Goal: Information Seeking & Learning: Compare options

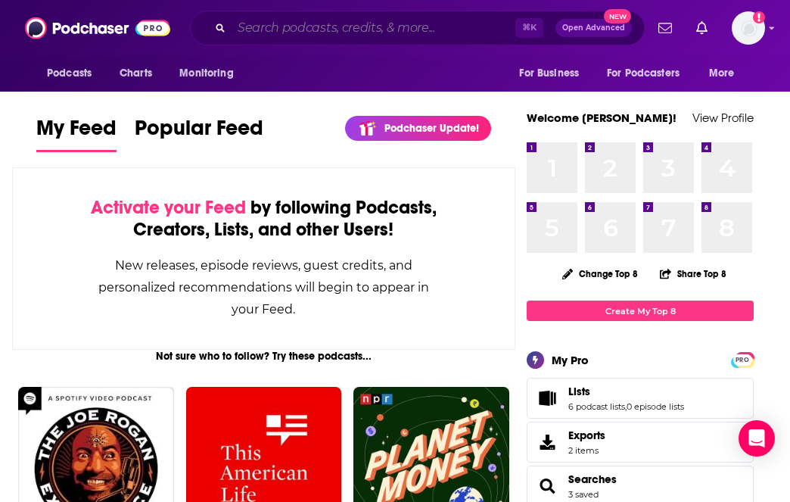
click at [325, 20] on input "Search podcasts, credits, & more..." at bounding box center [374, 28] width 284 height 24
paste input "Mom Enough"
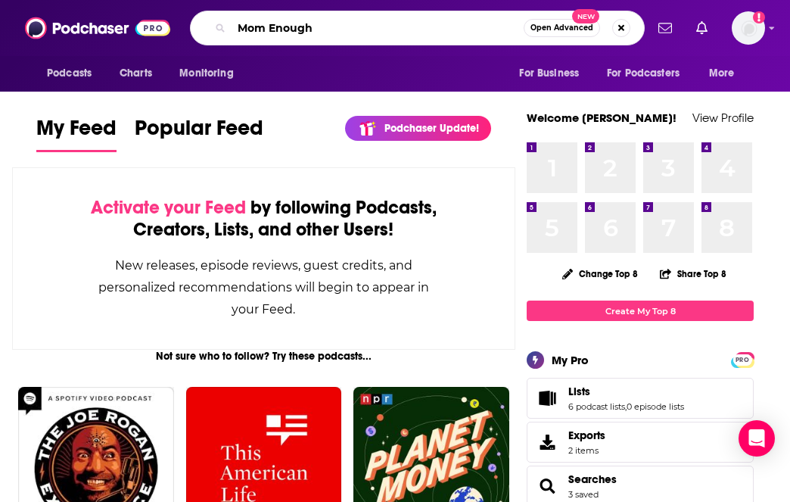
type input "Mom Enough"
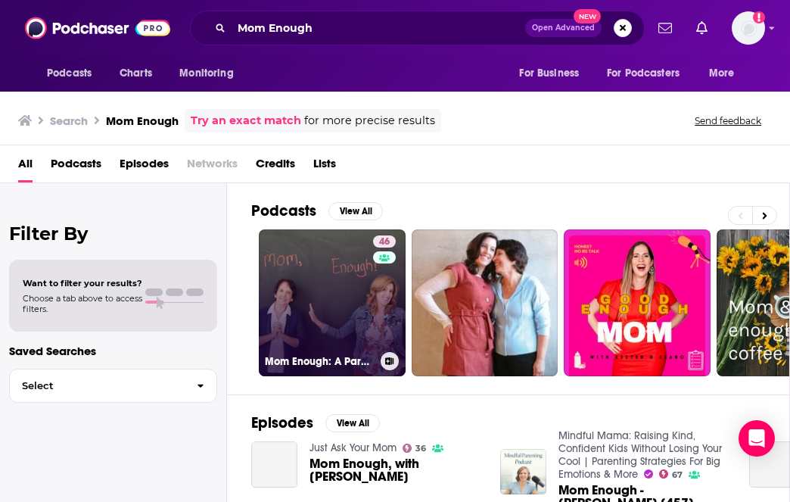
click at [310, 300] on link "46 Mom Enough: A Parenting Podcast" at bounding box center [332, 302] width 147 height 147
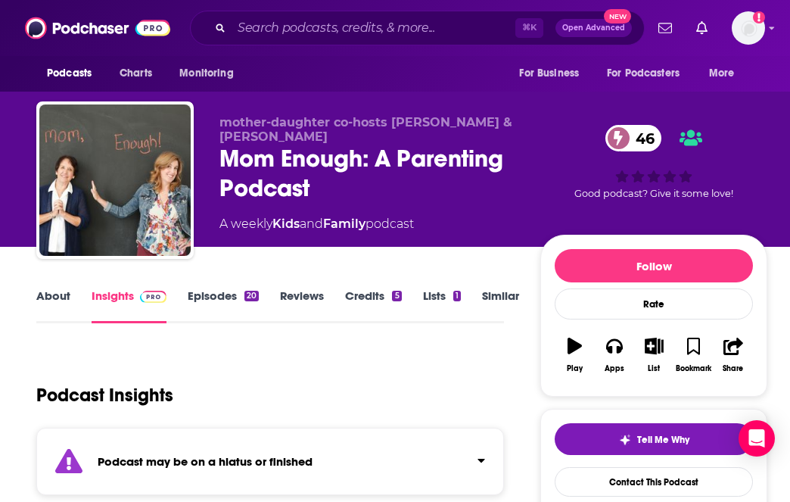
click at [478, 287] on div "About Insights Episodes 20 Reviews Credits 5 Lists 1 Similar" at bounding box center [270, 304] width 468 height 37
click at [486, 291] on link "Similar" at bounding box center [500, 305] width 37 height 35
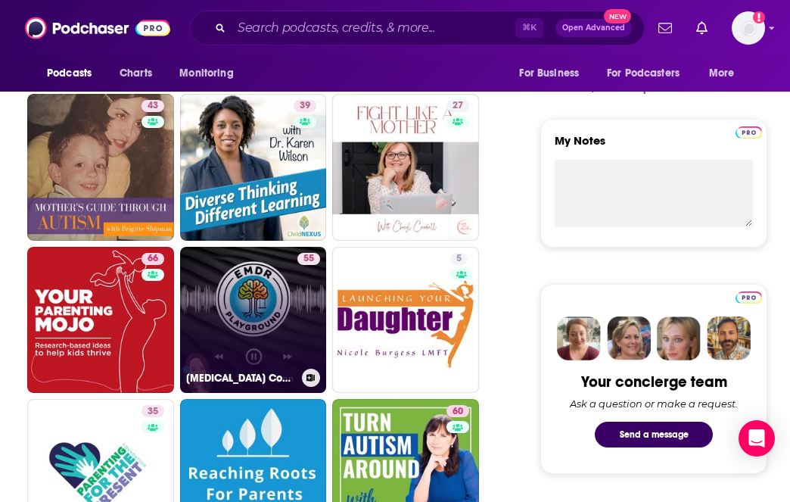
scroll to position [496, 0]
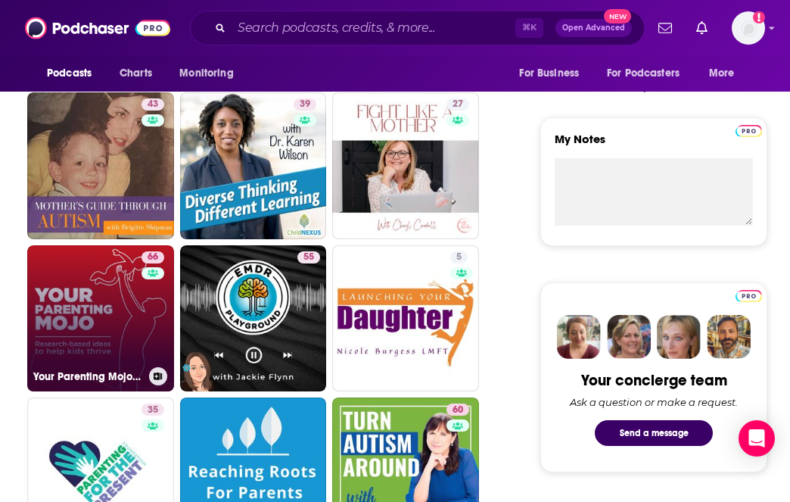
click at [119, 315] on link "66 Your Parenting Mojo - Respectful, research-based parenting ideas to help kid…" at bounding box center [100, 318] width 147 height 147
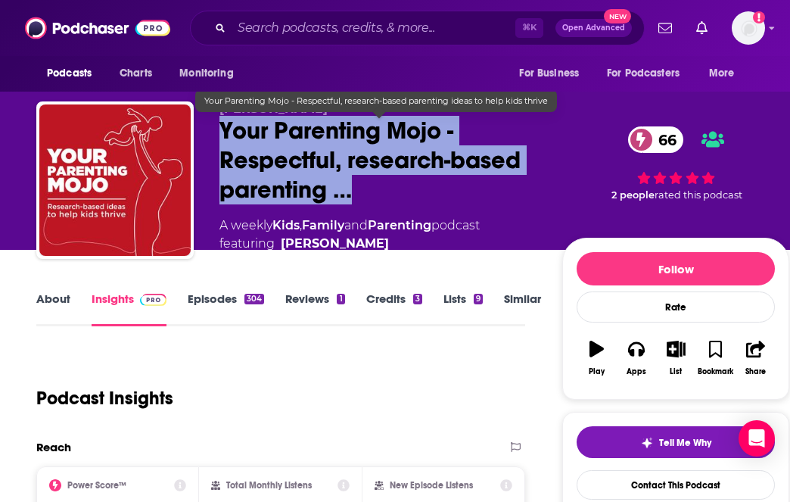
drag, startPoint x: 221, startPoint y: 125, endPoint x: 414, endPoint y: 208, distance: 210.1
click at [414, 208] on div "[PERSON_NAME] Your Parenting Mojo - Respectful, research-based parenting … 66 A…" at bounding box center [378, 176] width 319 height 151
copy h2 "Your Parenting Mojo - Respectful, research-based parenting …"
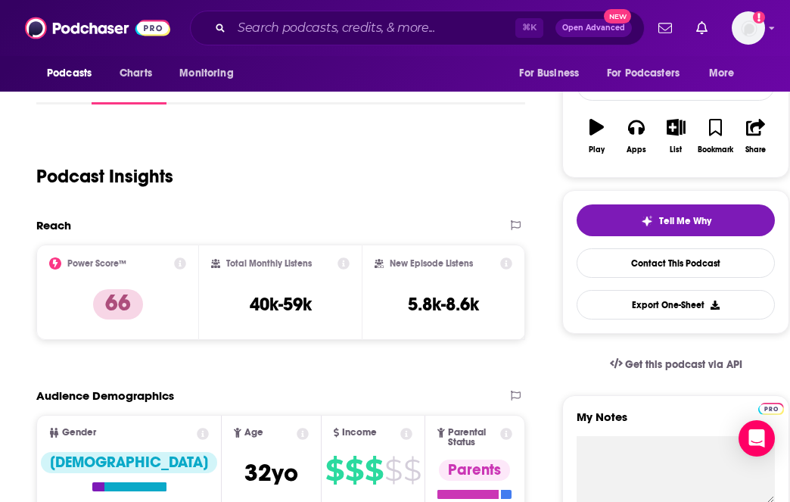
scroll to position [220, 0]
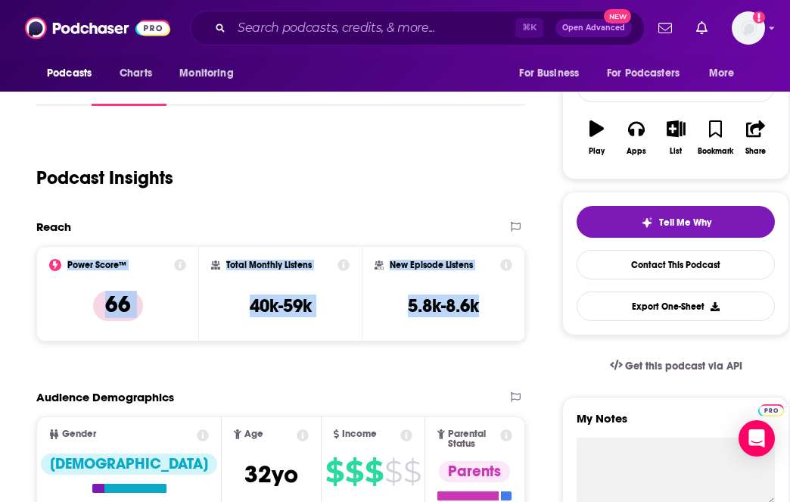
copy div "Power Score™ 66 Total Monthly Listens 40k-59k New Episode Listens 5.8k-8.6k"
drag, startPoint x: 60, startPoint y: 256, endPoint x: 468, endPoint y: 332, distance: 415.5
click at [468, 332] on div "Power Score™ 66 Total Monthly Listens 40k-59k New Episode Listens 5.8k-8.6k" at bounding box center [280, 293] width 489 height 95
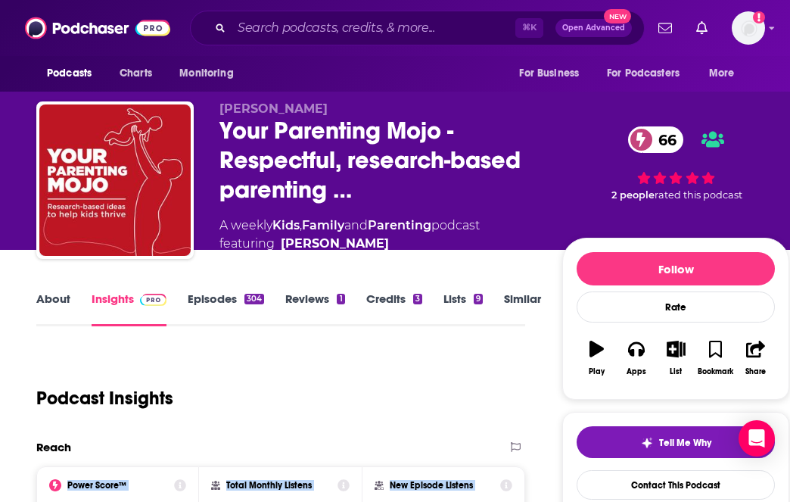
click at [53, 294] on link "About" at bounding box center [53, 308] width 34 height 35
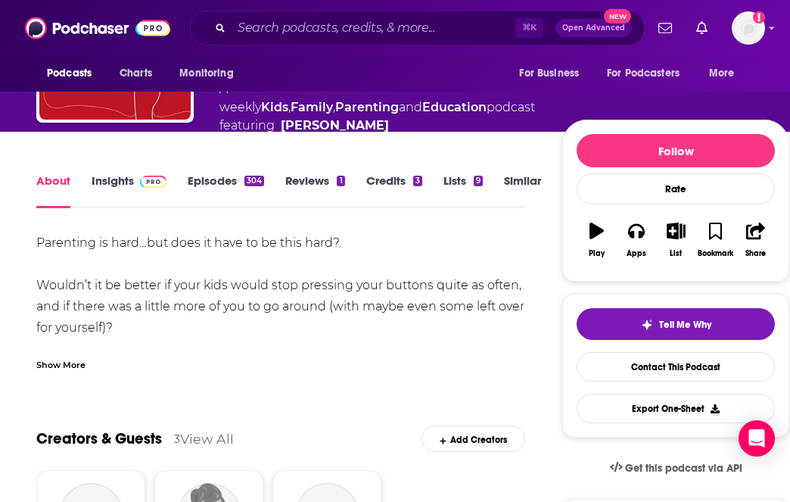
scroll to position [136, 0]
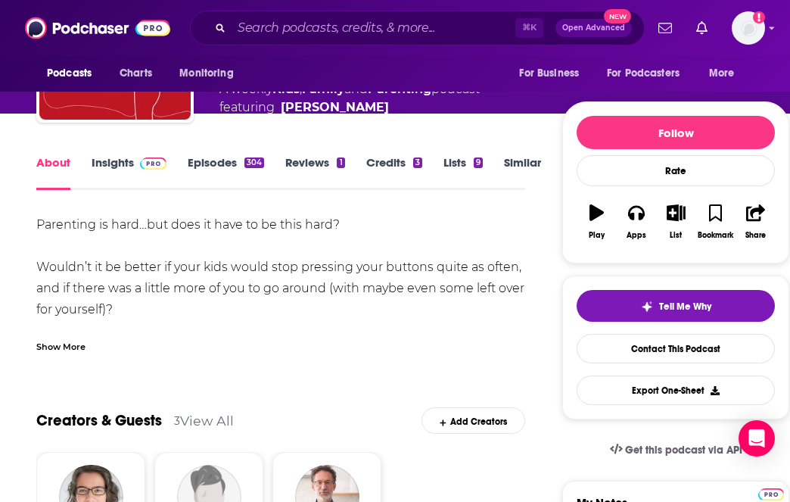
click at [73, 344] on div "Show More" at bounding box center [60, 345] width 49 height 14
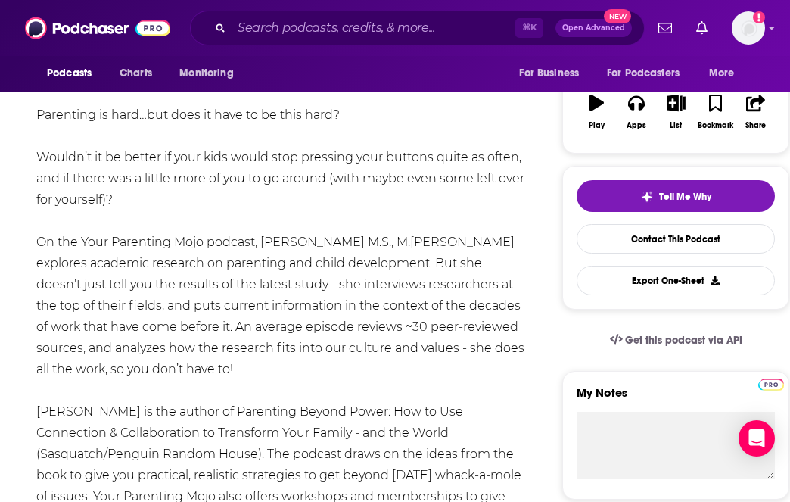
scroll to position [247, 0]
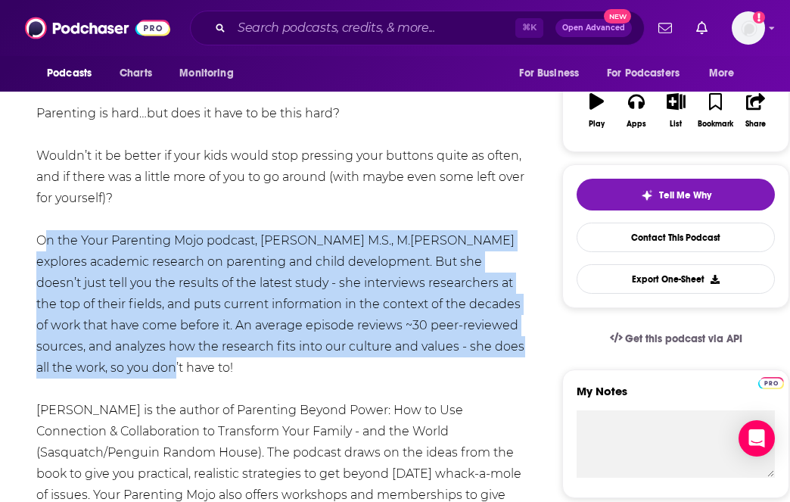
copy div "On the Your Parenting Mojo podcast, [PERSON_NAME] M.S., M.[PERSON_NAME] explore…"
drag, startPoint x: 31, startPoint y: 244, endPoint x: 200, endPoint y: 373, distance: 212.2
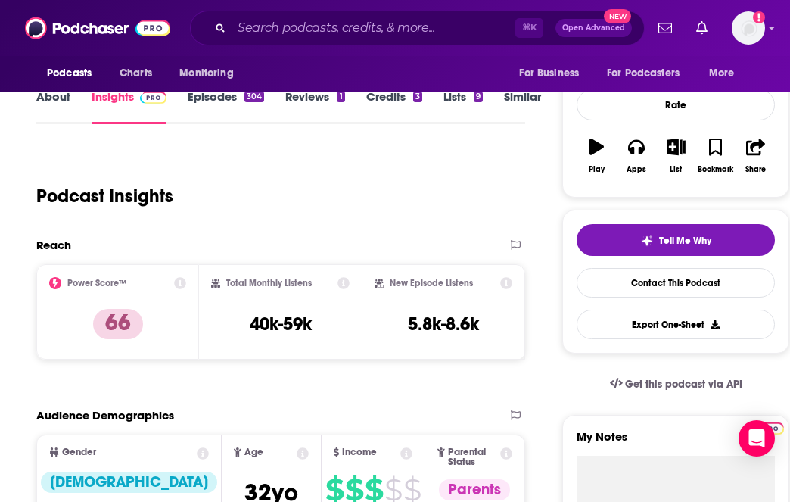
scroll to position [69, 0]
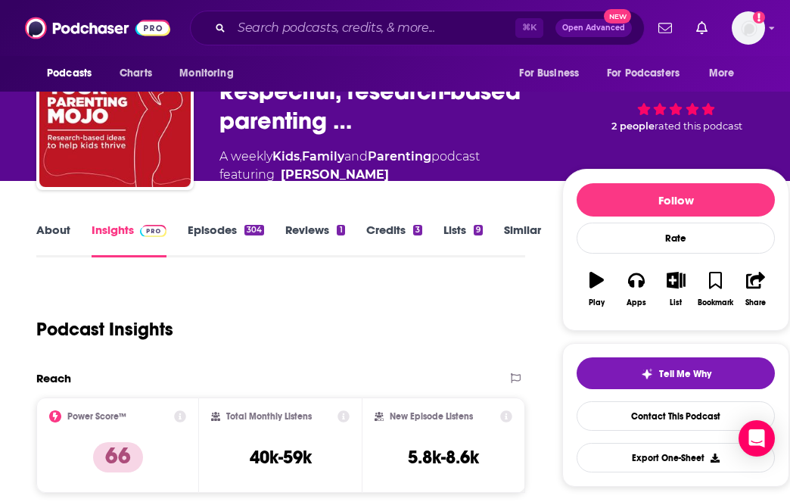
click at [228, 237] on link "Episodes 304" at bounding box center [226, 239] width 76 height 35
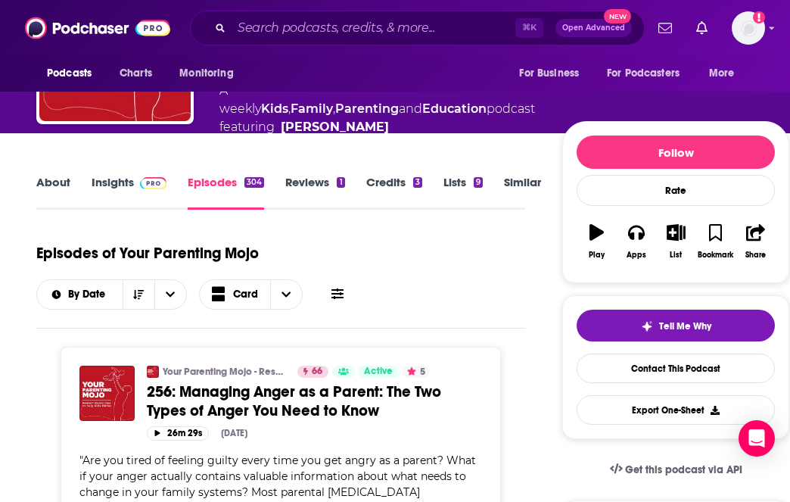
scroll to position [135, 0]
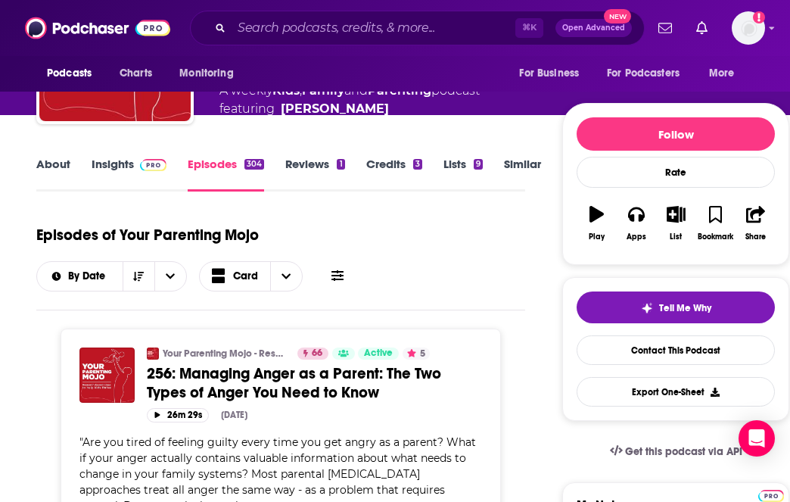
click at [508, 182] on link "Similar" at bounding box center [522, 174] width 37 height 35
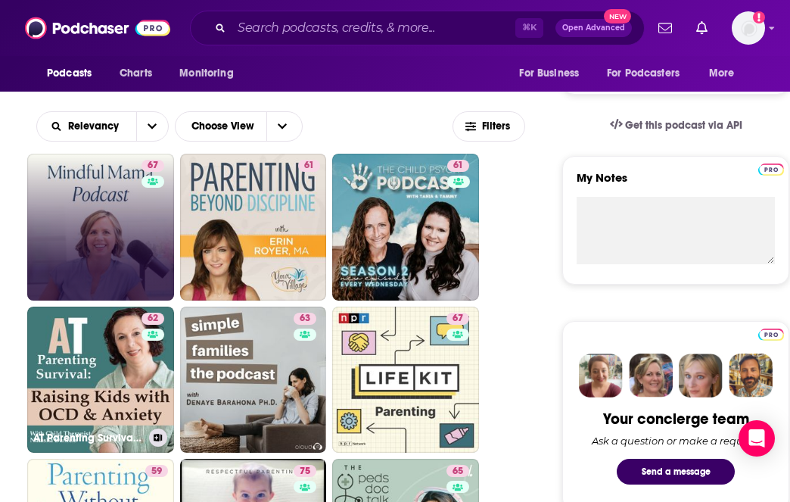
scroll to position [490, 0]
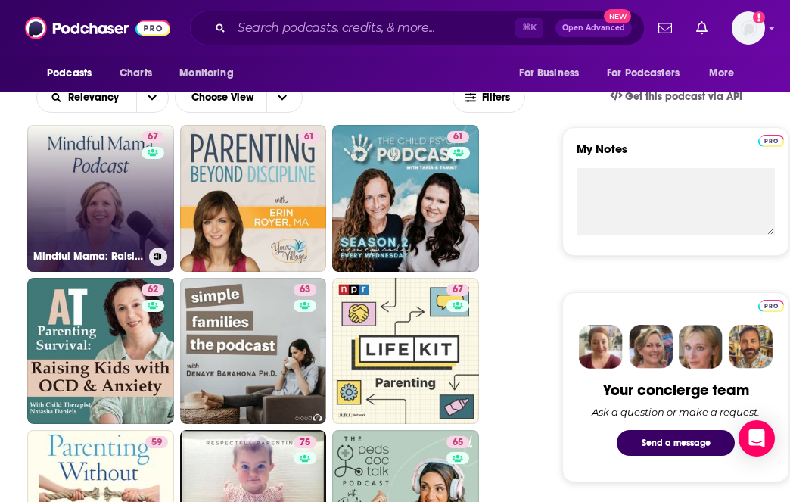
click at [112, 210] on link "67 Mindful Mama: Raising Kind, Confident Kids Without Losing Your Cool | Parent…" at bounding box center [100, 198] width 147 height 147
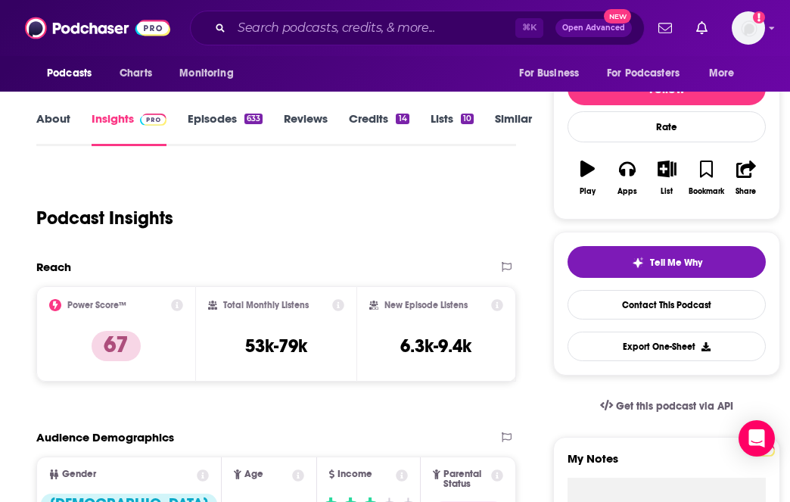
scroll to position [213, 0]
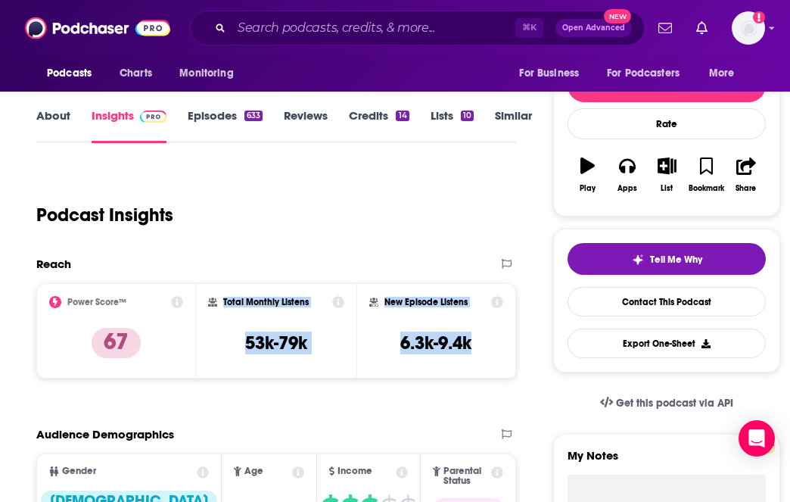
drag, startPoint x: 212, startPoint y: 288, endPoint x: 499, endPoint y: 343, distance: 292.9
click at [500, 344] on div "Power Score™ 67 Total Monthly Listens 53k-79k New Episode Listens 6.3k-9.4k" at bounding box center [276, 330] width 480 height 95
copy div "Total Monthly Listens 53k-79k New Episode Listens 6.3k-9.4k"
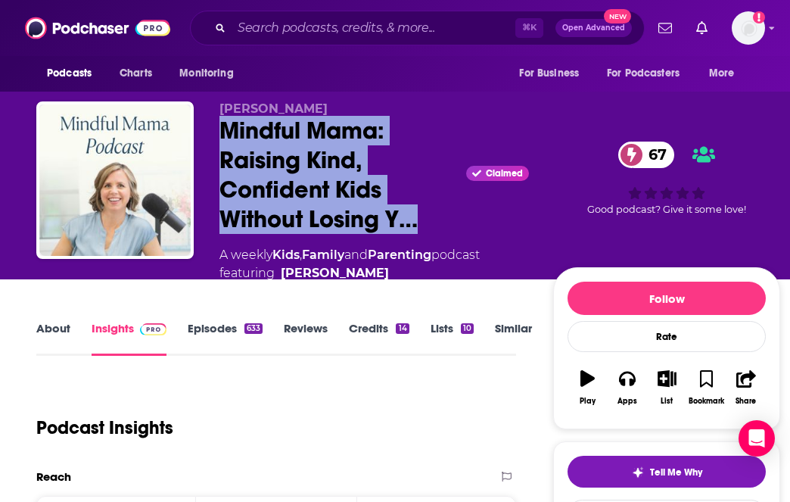
drag, startPoint x: 418, startPoint y: 211, endPoint x: 216, endPoint y: 138, distance: 215.6
click at [216, 138] on div "[PERSON_NAME] Mindful Mama: Raising Kind, Confident Kids Without Losing Y… Clai…" at bounding box center [408, 199] width 744 height 196
copy h2 "Mindful Mama: Raising Kind, Confident Kids Without Losing Y…"
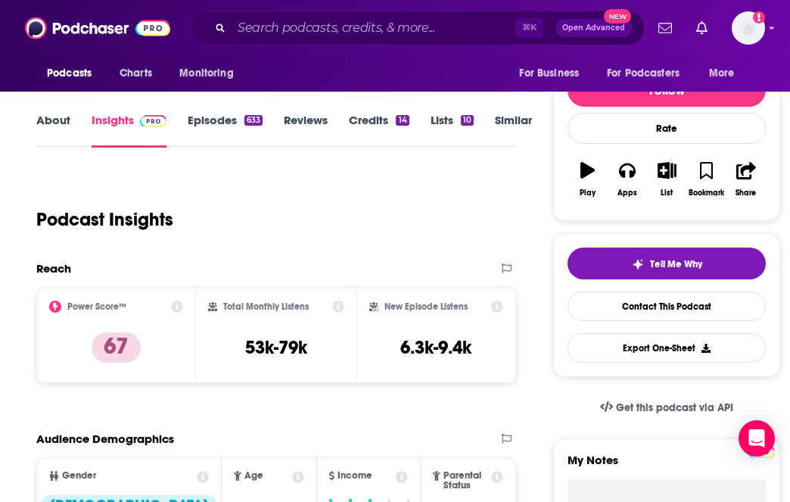
scroll to position [213, 0]
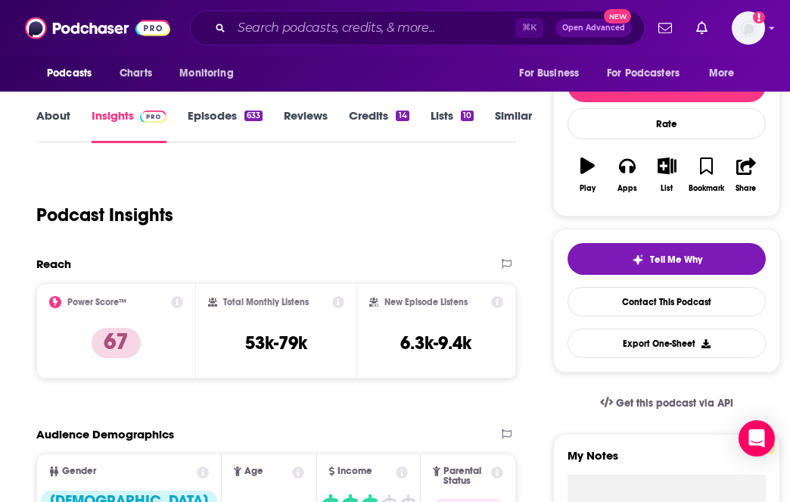
click at [54, 114] on link "About" at bounding box center [53, 125] width 34 height 35
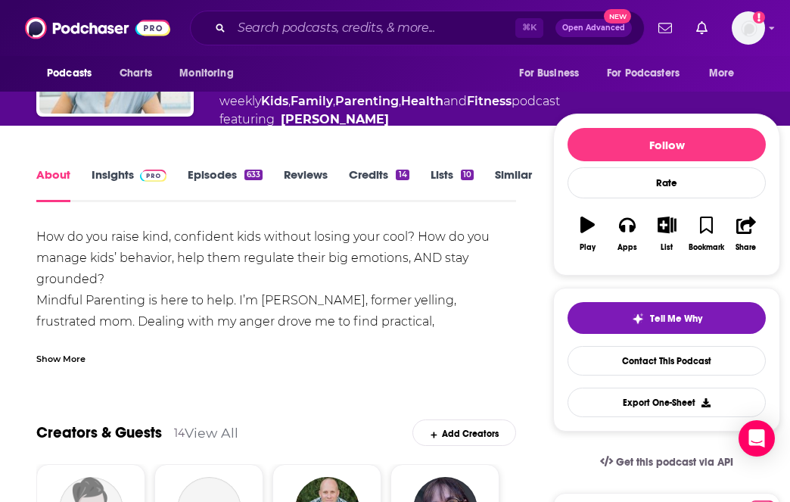
scroll to position [142, 0]
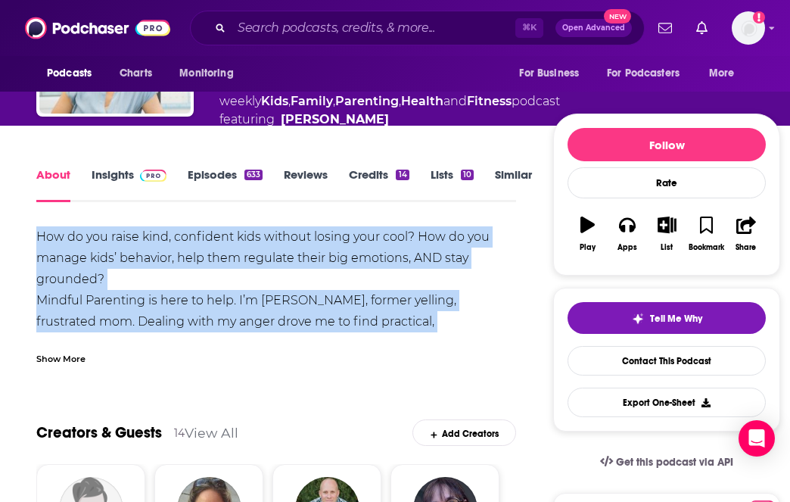
copy div "How do you raise kind, confident kids without losing your cool? How do you mana…"
drag, startPoint x: 438, startPoint y: 352, endPoint x: 30, endPoint y: 275, distance: 414.9
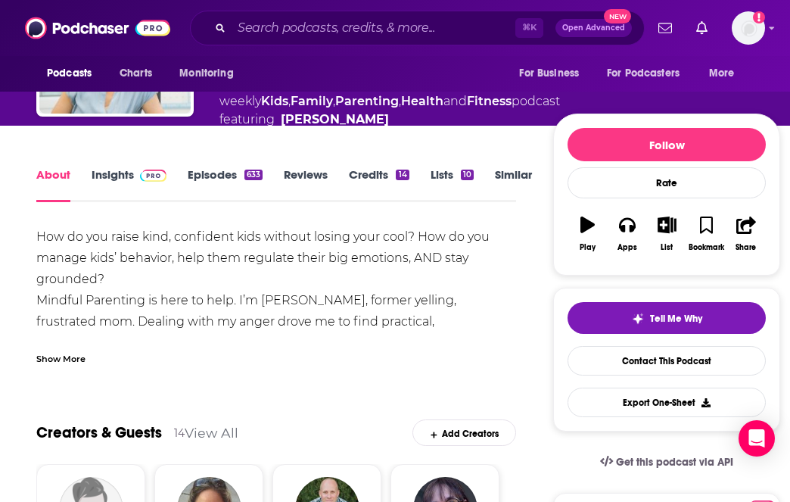
click at [70, 365] on div "Show More" at bounding box center [60, 357] width 49 height 14
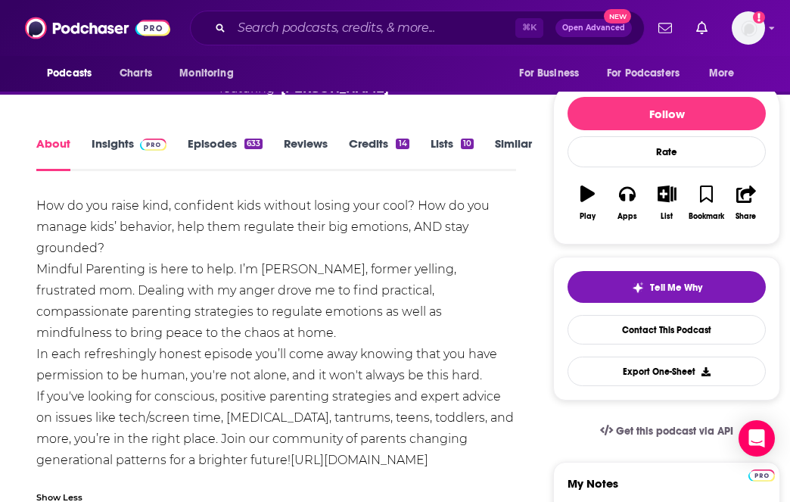
scroll to position [168, 0]
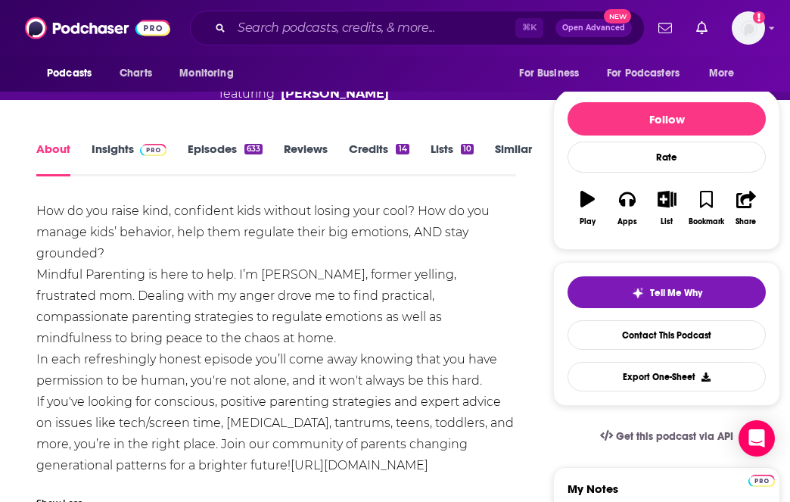
drag, startPoint x: 33, startPoint y: 233, endPoint x: 448, endPoint y: 364, distance: 435.5
copy div "How do you raise kind, confident kids without losing your cool? How do you mana…"
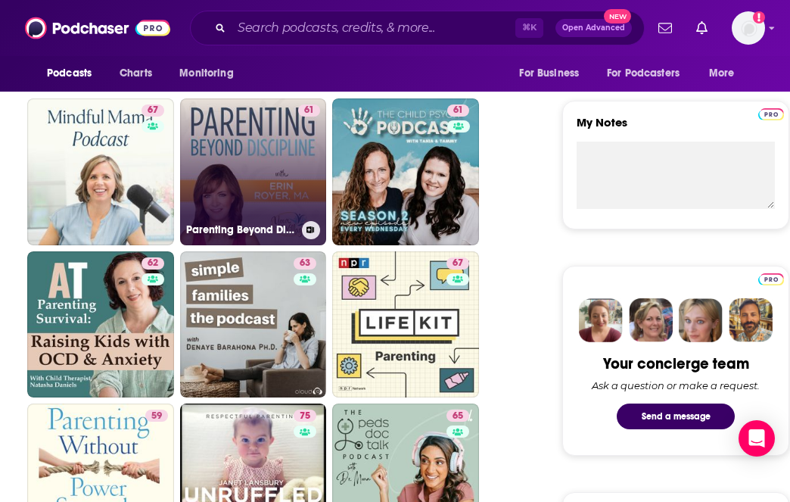
scroll to position [518, 0]
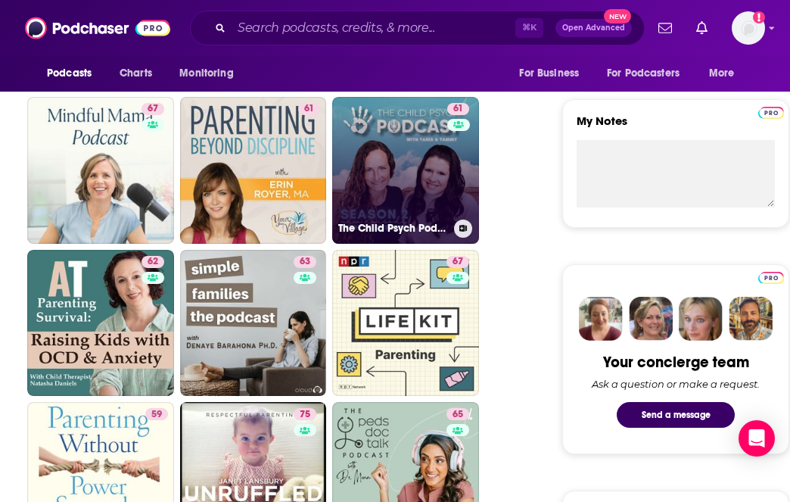
click at [412, 159] on link "61 The Child Psych Podcast" at bounding box center [405, 170] width 147 height 147
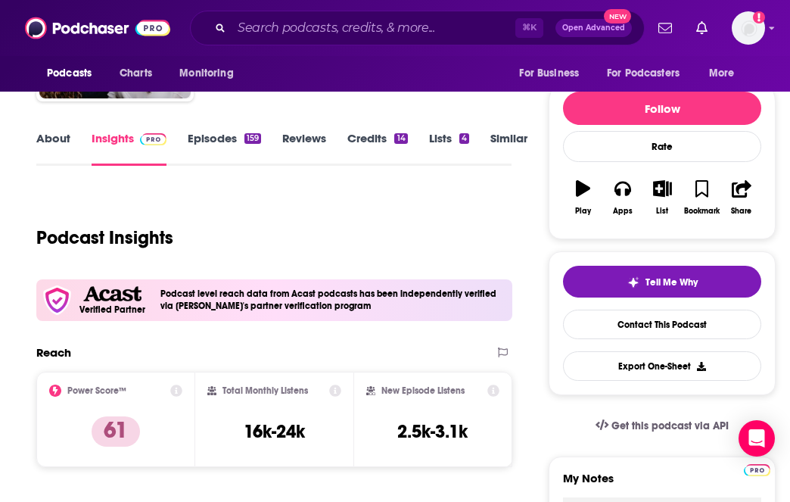
scroll to position [160, 0]
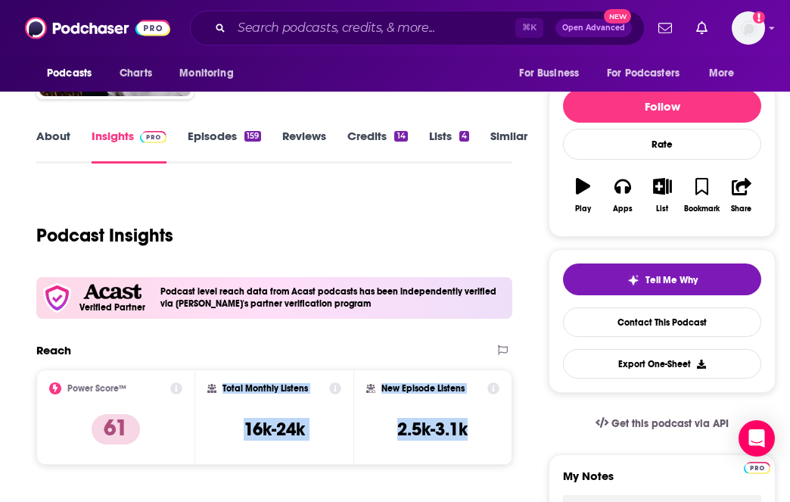
copy div "Total Monthly Listens 16k-24k New Episode Listens 2.5k-3.1k"
drag, startPoint x: 220, startPoint y: 370, endPoint x: 493, endPoint y: 442, distance: 281.7
click at [493, 442] on div "Power Score™ 61 Total Monthly Listens 16k-24k New Episode Listens 2.5k-3.1k" at bounding box center [274, 416] width 476 height 95
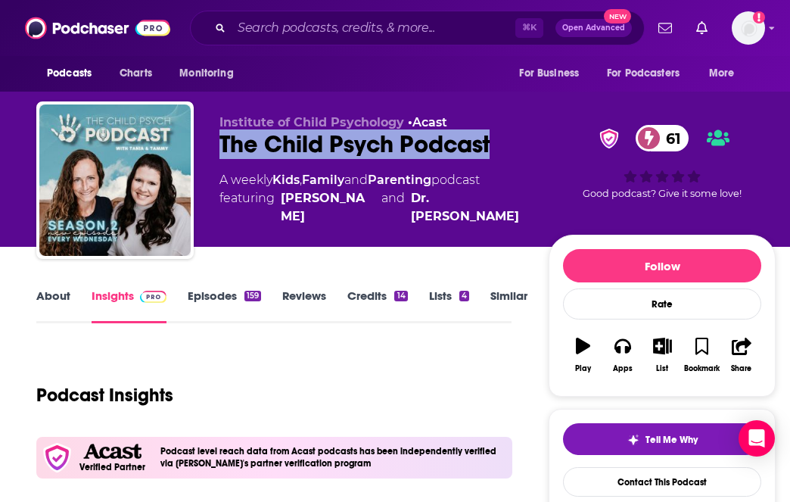
copy h2 "The Child Psych Podcast"
drag, startPoint x: 516, startPoint y: 151, endPoint x: 220, endPoint y: 148, distance: 295.8
click at [220, 148] on div "The Child Psych Podcast 61" at bounding box center [371, 144] width 305 height 30
click at [49, 294] on link "About" at bounding box center [53, 305] width 34 height 35
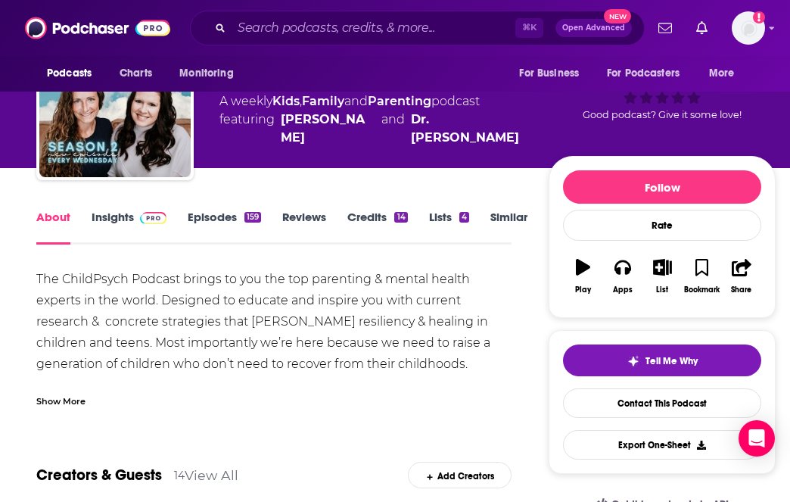
scroll to position [81, 0]
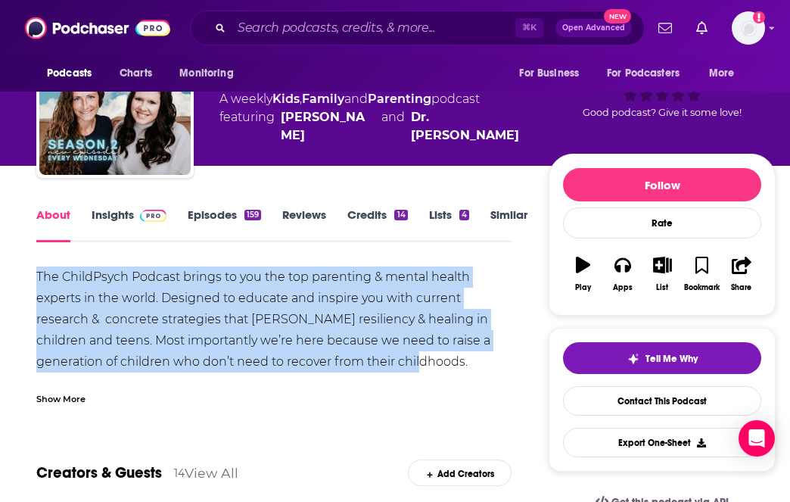
drag, startPoint x: 452, startPoint y: 356, endPoint x: -29, endPoint y: 284, distance: 485.7
click at [0, 284] on html "Podcasts Charts Monitoring ⌘ K Open Advanced New For Business For Podcasters Mo…" at bounding box center [395, 170] width 790 height 502
copy div "The ChildPsych Podcast brings to you the top parenting & mental health experts …"
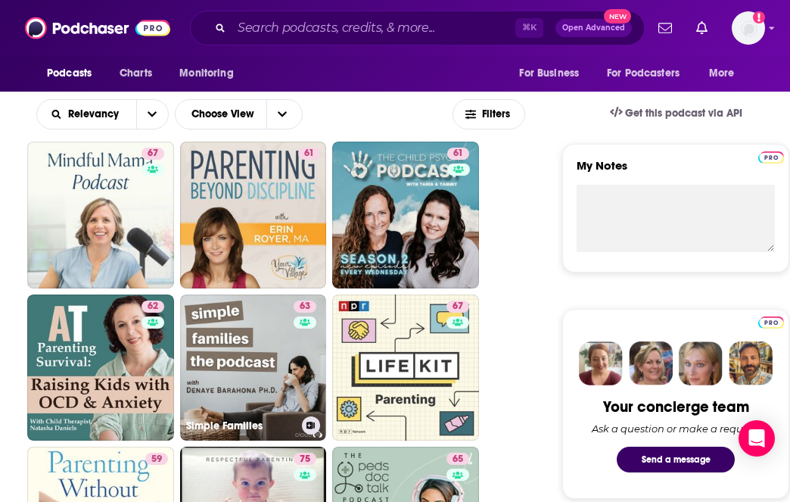
scroll to position [477, 0]
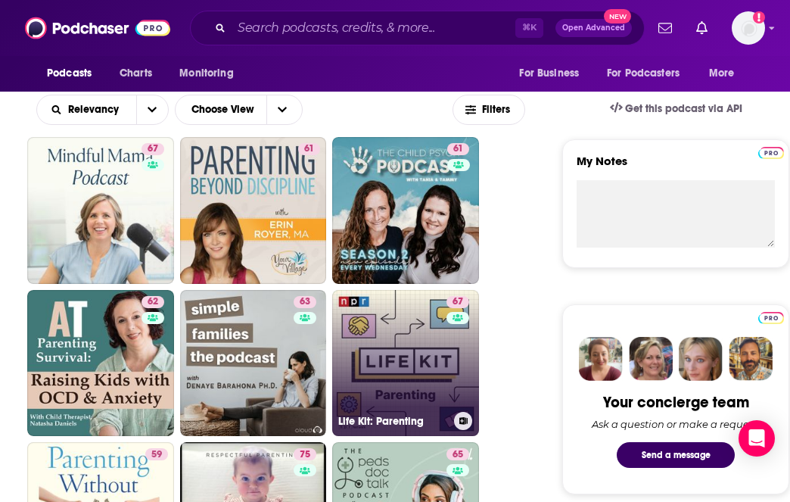
click at [438, 389] on link "67 Life Kit: Parenting" at bounding box center [405, 363] width 147 height 147
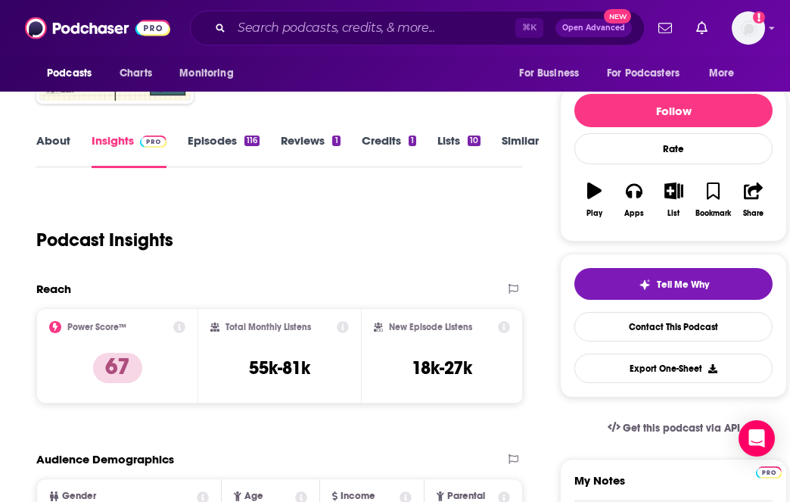
scroll to position [156, 0]
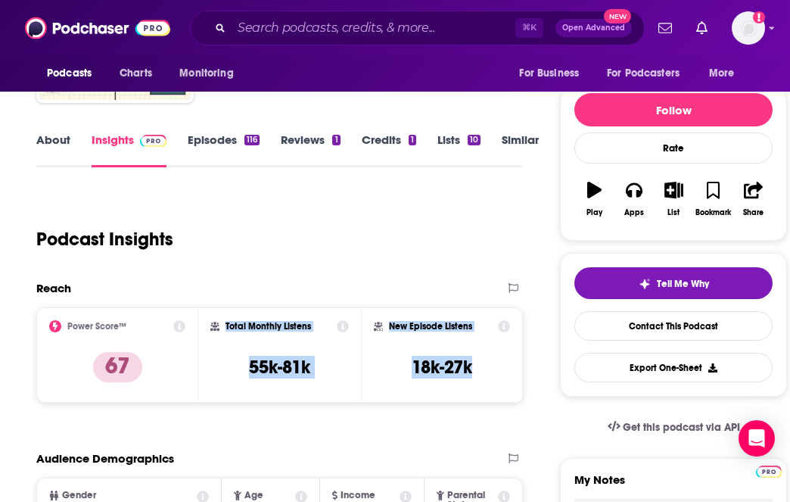
drag, startPoint x: 224, startPoint y: 315, endPoint x: 500, endPoint y: 378, distance: 283.2
click at [500, 378] on div "Power Score™ 67 Total Monthly Listens 55k-81k New Episode Listens 18k-27k" at bounding box center [279, 354] width 486 height 95
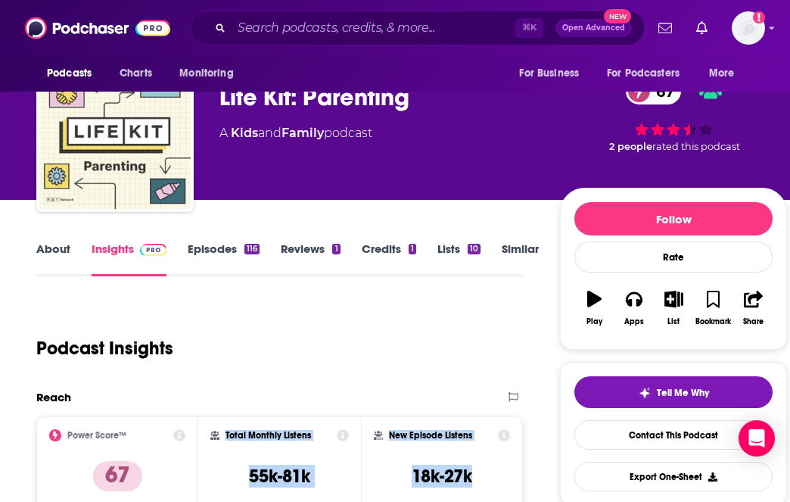
scroll to position [27, 0]
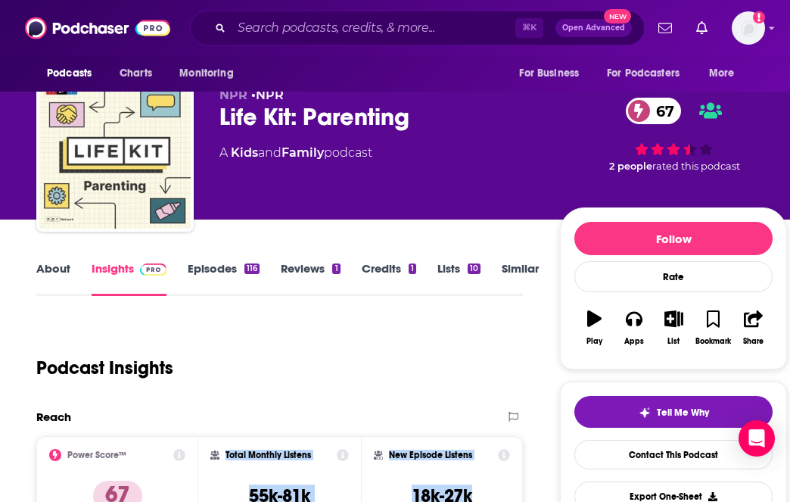
click at [49, 269] on link "About" at bounding box center [53, 278] width 34 height 35
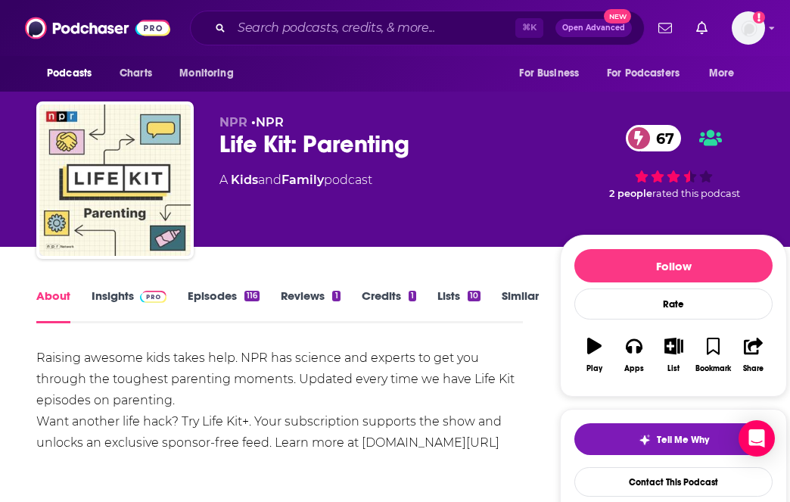
scroll to position [72, 0]
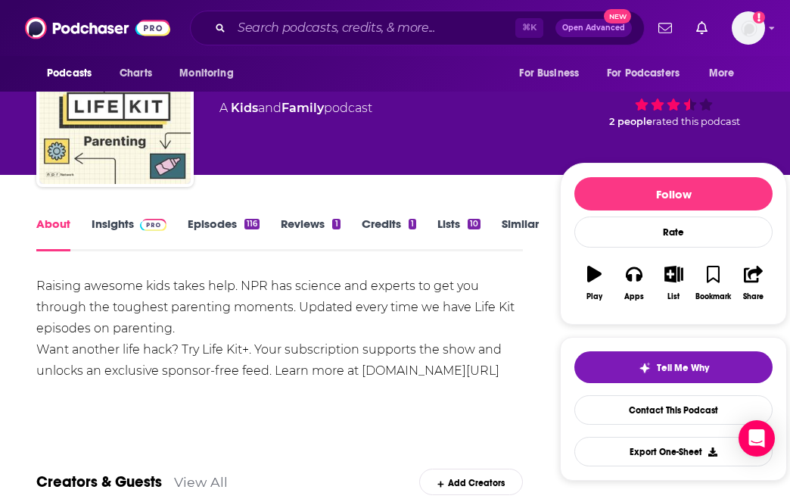
drag, startPoint x: 490, startPoint y: 371, endPoint x: -19, endPoint y: 284, distance: 516.0
click at [0, 284] on html "Podcasts Charts Monitoring ⌘ K Open Advanced New For Business For Podcasters Mo…" at bounding box center [395, 179] width 790 height 502
click at [191, 326] on div "Raising awesome kids takes help. NPR has science and experts to get you through…" at bounding box center [279, 328] width 486 height 106
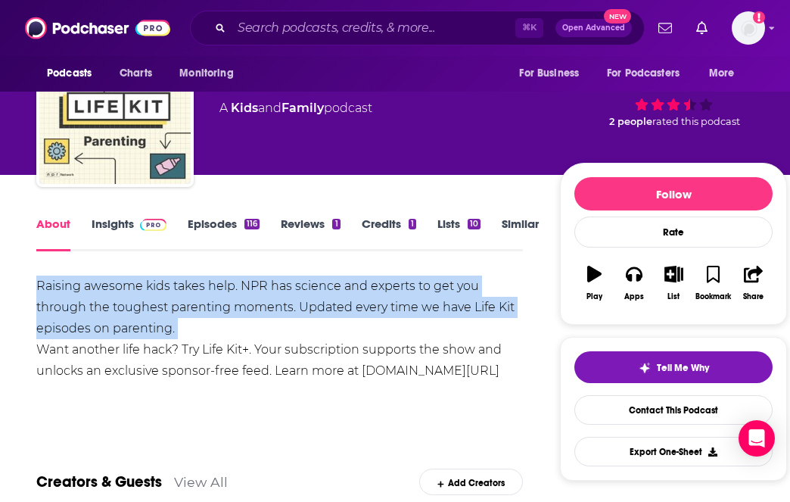
drag, startPoint x: 191, startPoint y: 326, endPoint x: -8, endPoint y: 279, distance: 205.2
click at [0, 279] on html "Podcasts Charts Monitoring ⌘ K Open Advanced New For Business For Podcasters Mo…" at bounding box center [395, 179] width 790 height 502
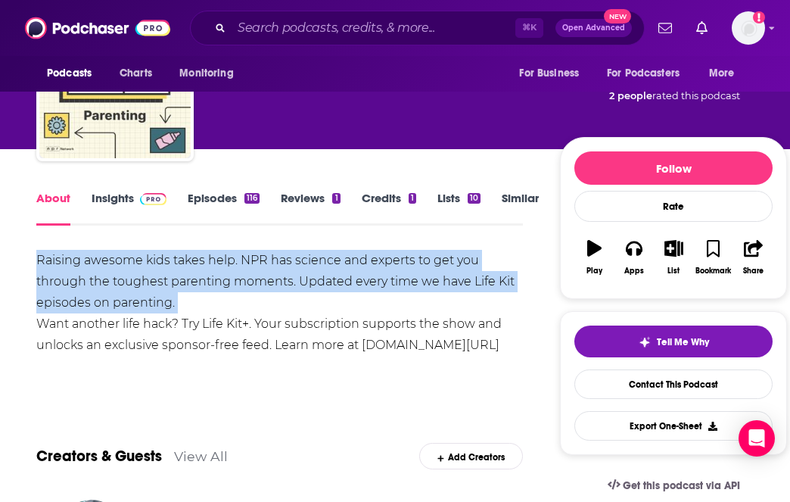
scroll to position [88, 0]
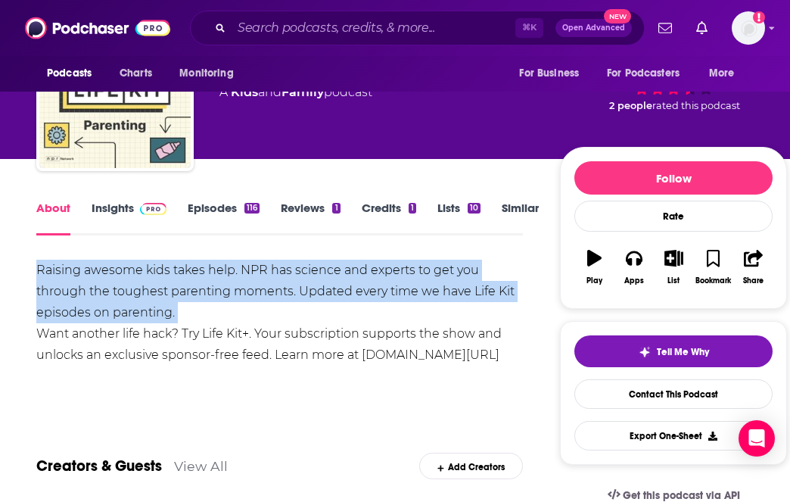
click at [519, 206] on link "Similar" at bounding box center [520, 217] width 37 height 35
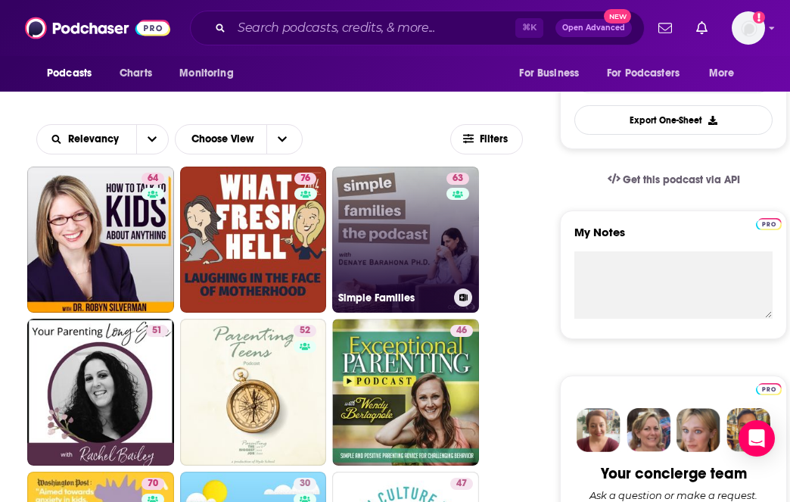
scroll to position [405, 0]
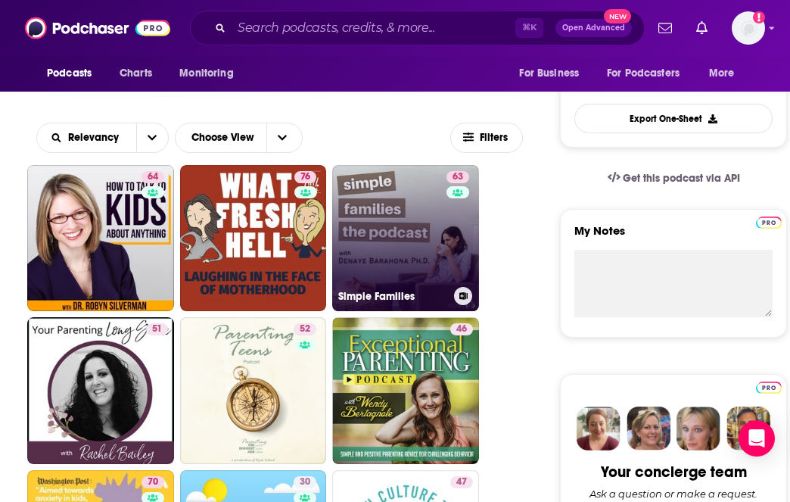
click at [398, 259] on link "63 Simple Families" at bounding box center [405, 238] width 147 height 147
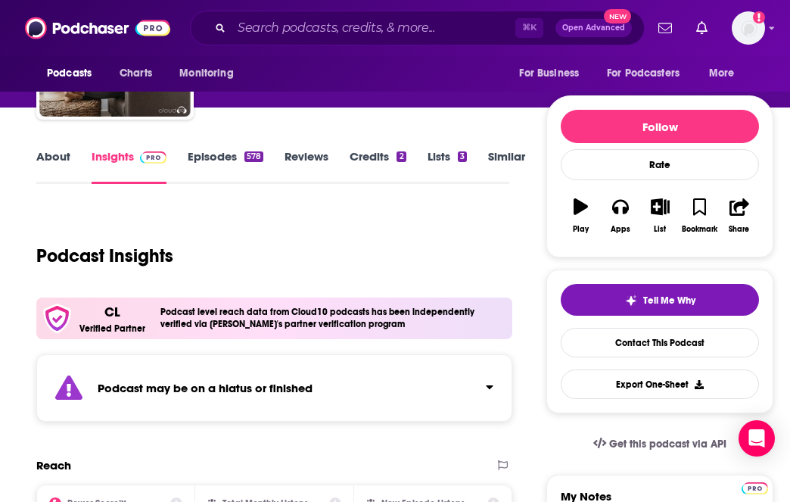
scroll to position [86, 0]
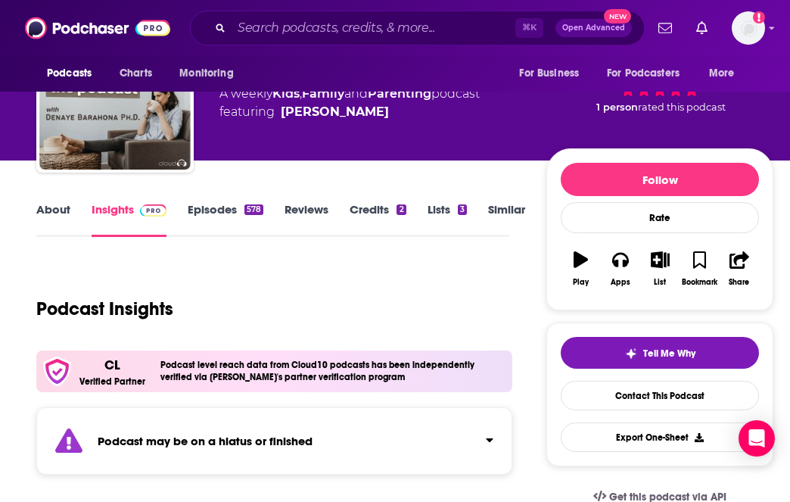
click at [221, 215] on link "Episodes 578" at bounding box center [226, 219] width 76 height 35
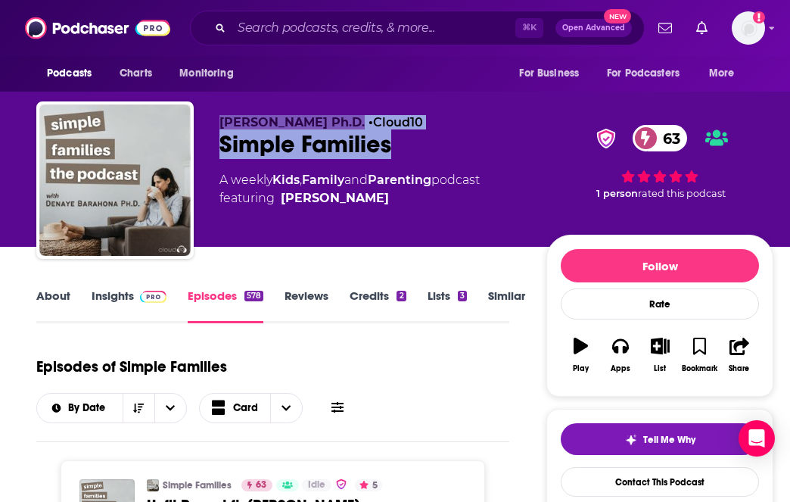
drag, startPoint x: 403, startPoint y: 152, endPoint x: 174, endPoint y: 152, distance: 229.2
click at [174, 152] on div "[PERSON_NAME] Ph.D. • Cloud10 Simple Families 63 A weekly Kids , Family and Par…" at bounding box center [404, 182] width 737 height 163
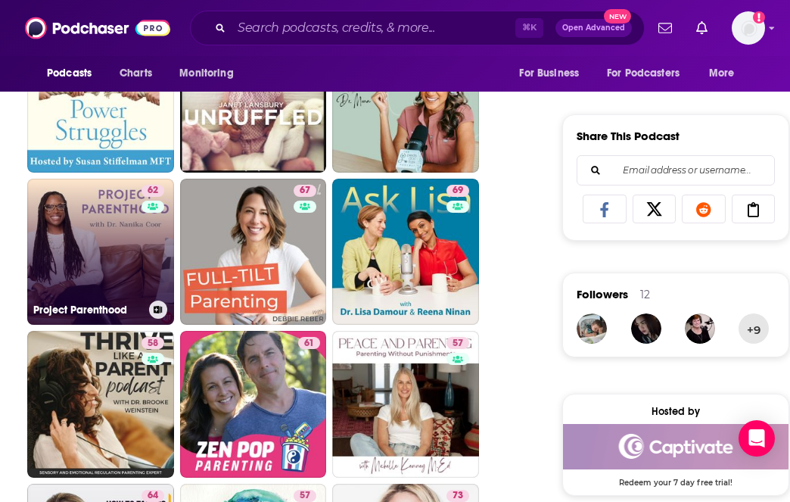
scroll to position [926, 0]
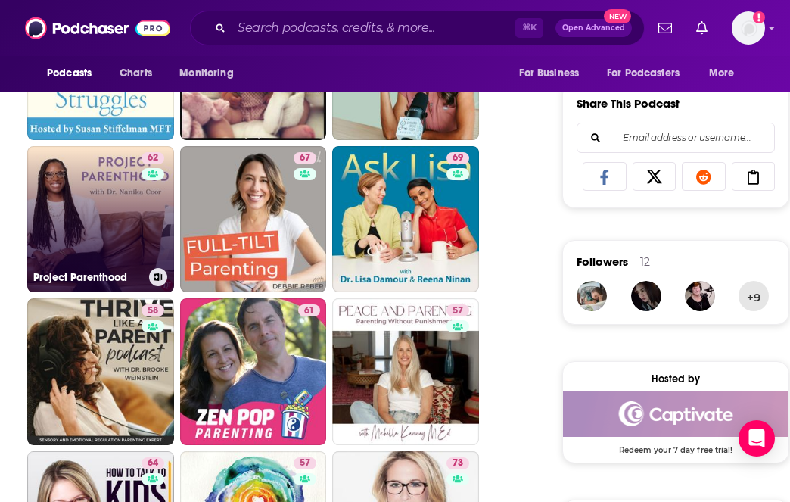
click at [101, 244] on link "62 Project Parenthood" at bounding box center [100, 219] width 147 height 147
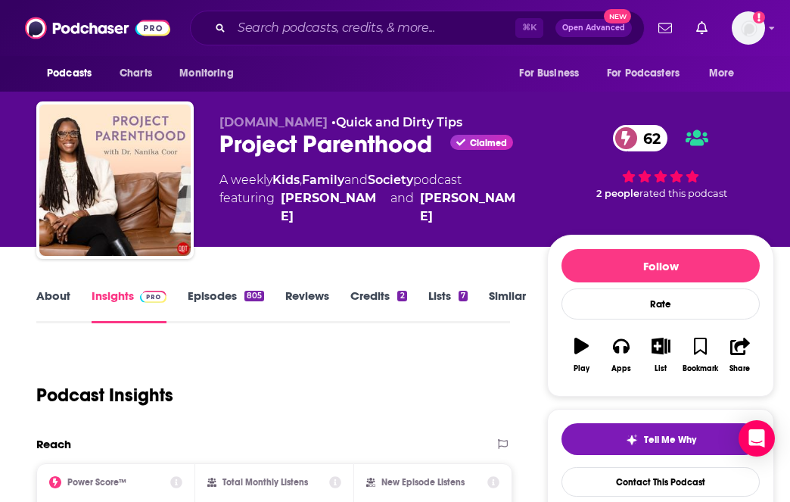
click at [64, 296] on link "About" at bounding box center [53, 305] width 34 height 35
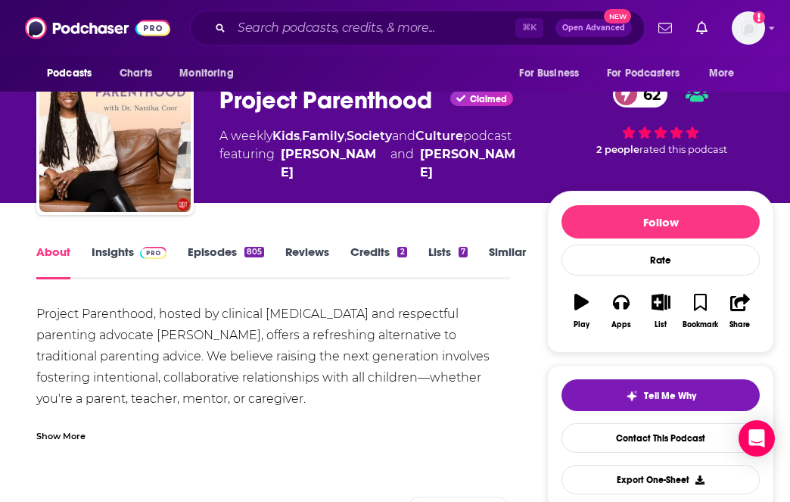
scroll to position [45, 0]
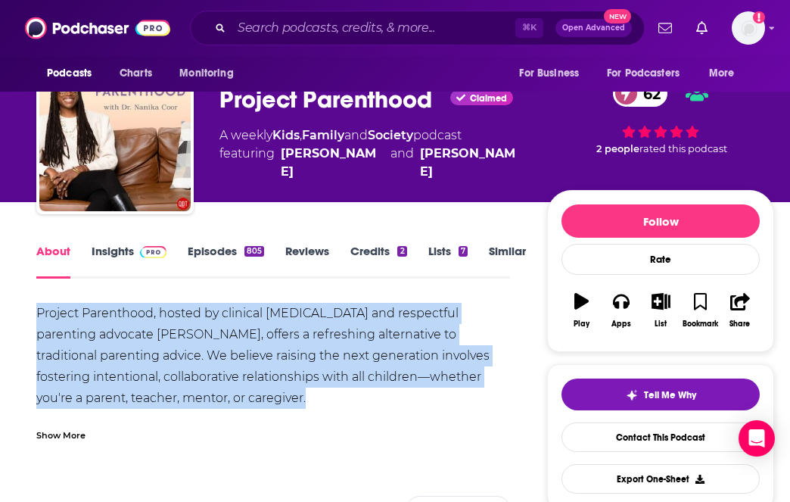
drag, startPoint x: 285, startPoint y: 408, endPoint x: 31, endPoint y: 300, distance: 276.3
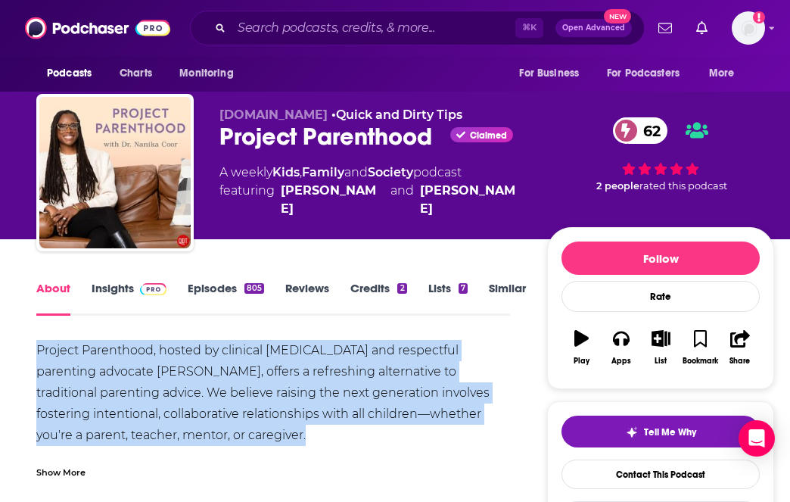
scroll to position [5, 0]
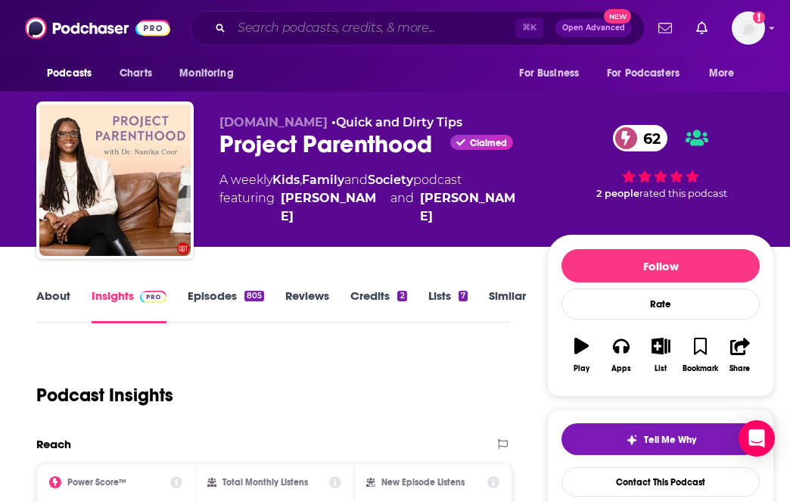
click at [300, 24] on input "Search podcasts, credits, & more..." at bounding box center [374, 28] width 284 height 24
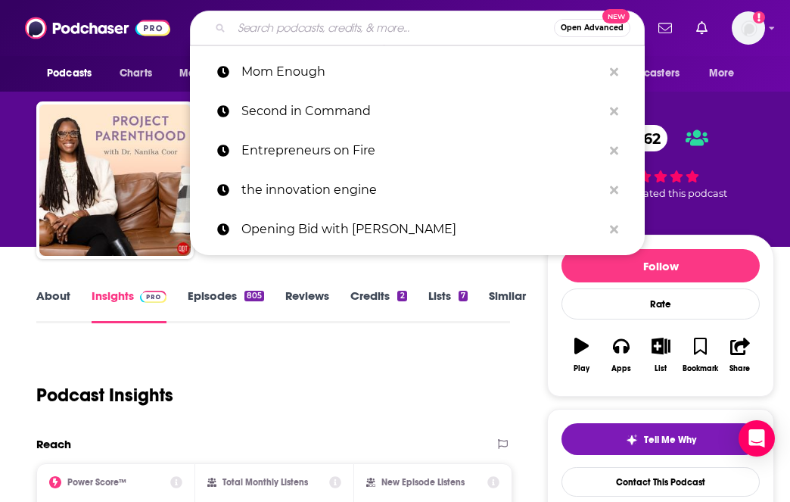
paste input "[PERSON_NAME] Ph.D. • Cloud10 Simple Families"
type input "[PERSON_NAME] Ph.D. • Cloud10 Simple Families"
paste input "New Modern Mom Podcast"
type input "New Modern Mom Podcast"
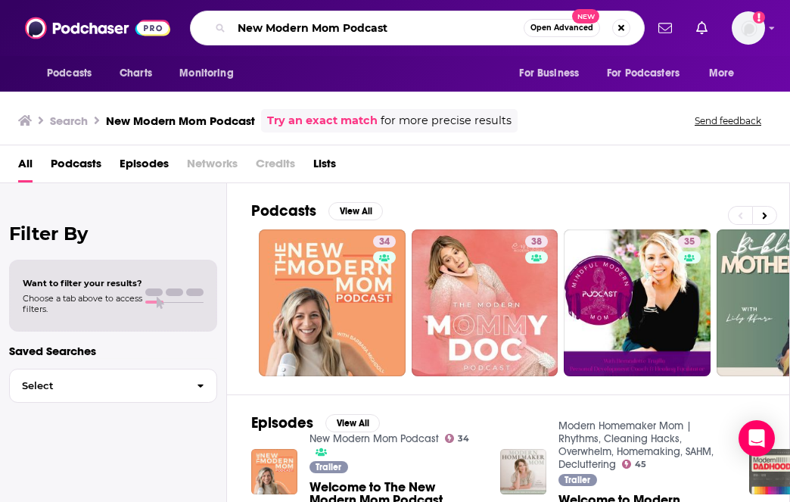
drag, startPoint x: 401, startPoint y: 27, endPoint x: 181, endPoint y: 27, distance: 220.2
click at [181, 27] on div "Podcasts Charts Monitoring New Modern Mom Podcast Open Advanced New For Busines…" at bounding box center [411, 28] width 467 height 35
paste input "Betches Moms"
type input "Betches Moms Podcast"
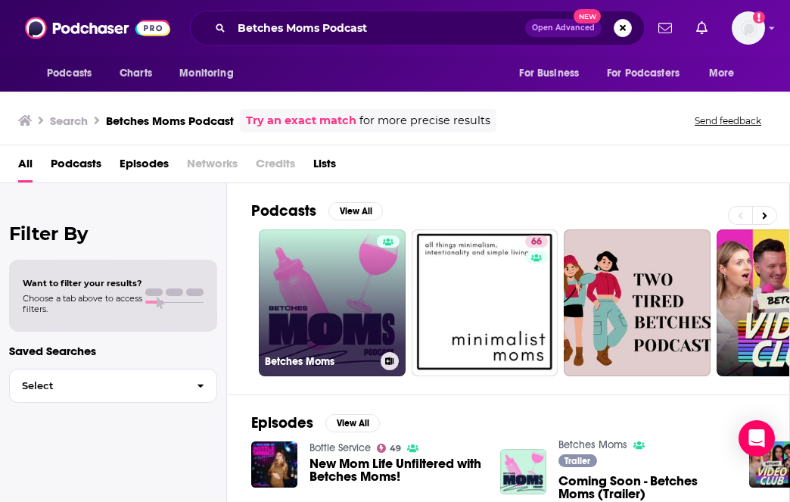
click at [318, 294] on link "Betches Moms" at bounding box center [332, 302] width 147 height 147
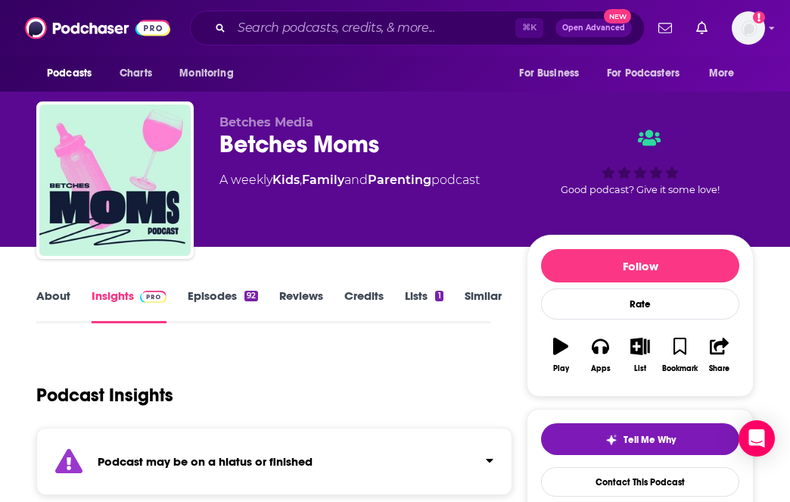
click at [472, 295] on link "Similar" at bounding box center [483, 305] width 37 height 35
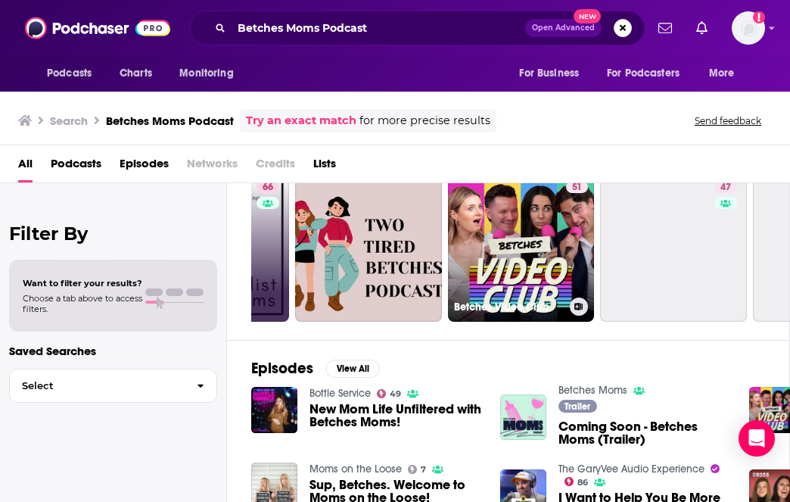
scroll to position [0, 328]
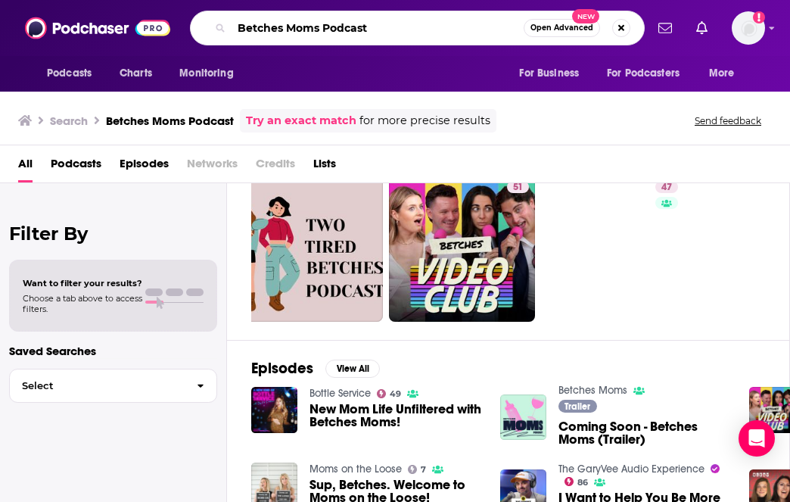
drag, startPoint x: 393, startPoint y: 35, endPoint x: 170, endPoint y: 21, distance: 222.9
click at [170, 21] on div "Podcasts Charts Monitoring Betches Moms Podcast Open Advanced New For Business …" at bounding box center [395, 28] width 790 height 56
paste input "Mom Enough"
type input "Mom Enough"
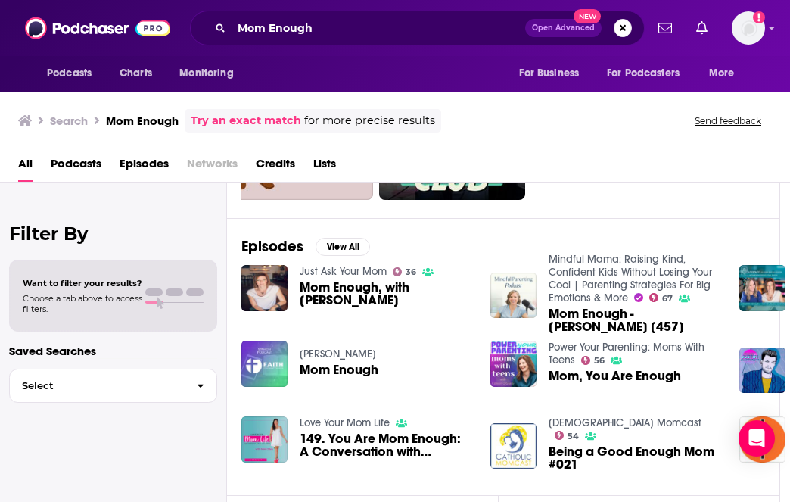
scroll to position [176, 11]
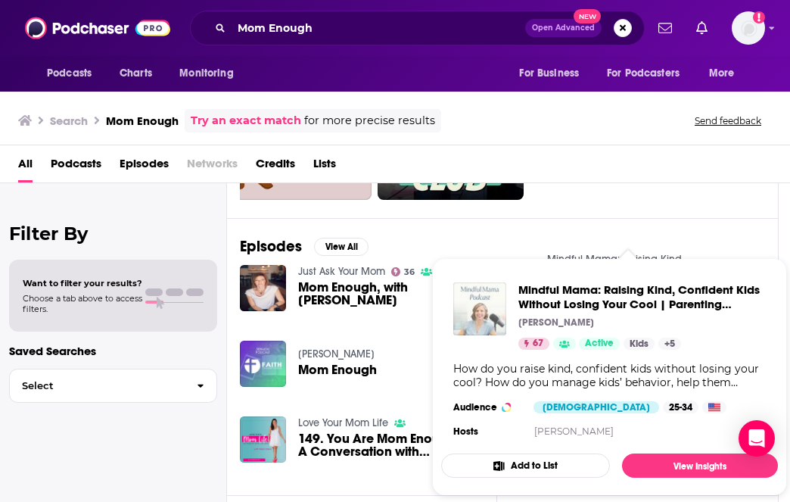
click at [485, 310] on img "Mindful Mama: Raising Kind, Confident Kids Without Losing Your Cool | Parenting…" at bounding box center [479, 308] width 53 height 53
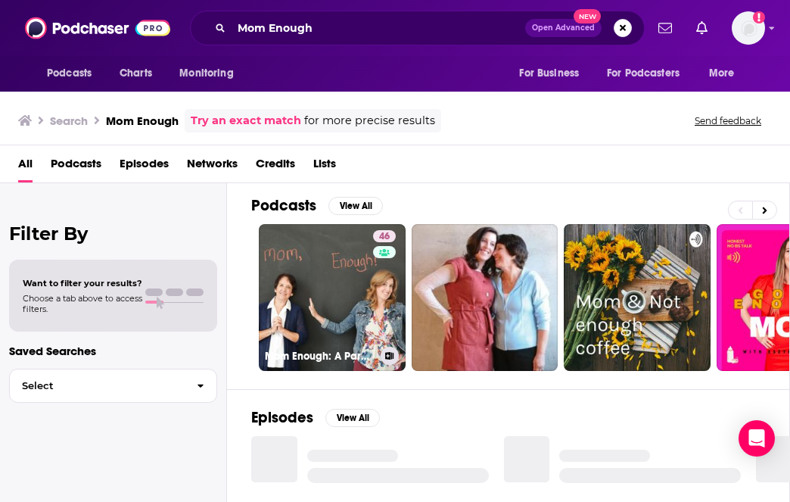
scroll to position [11, 0]
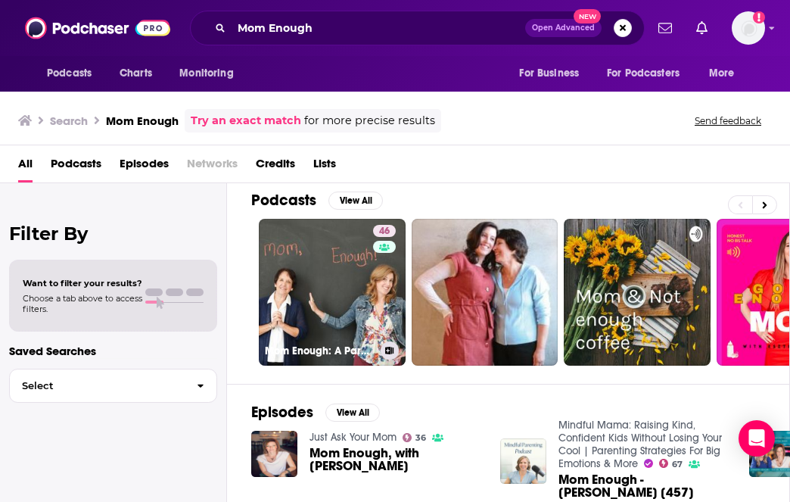
click at [317, 299] on link "46 Mom Enough: A Parenting Podcast" at bounding box center [332, 292] width 147 height 147
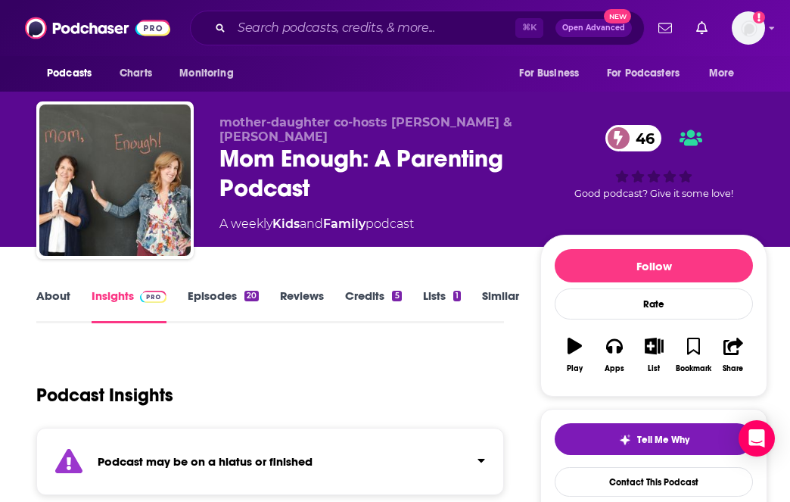
click at [487, 296] on link "Similar" at bounding box center [500, 305] width 37 height 35
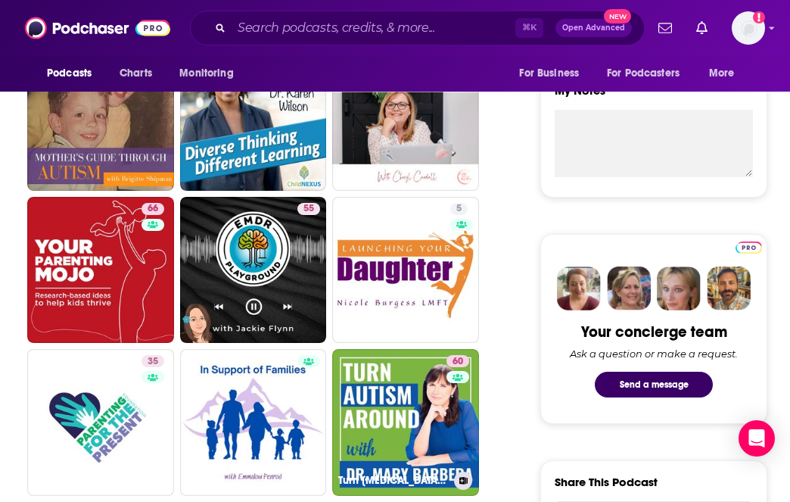
scroll to position [549, 0]
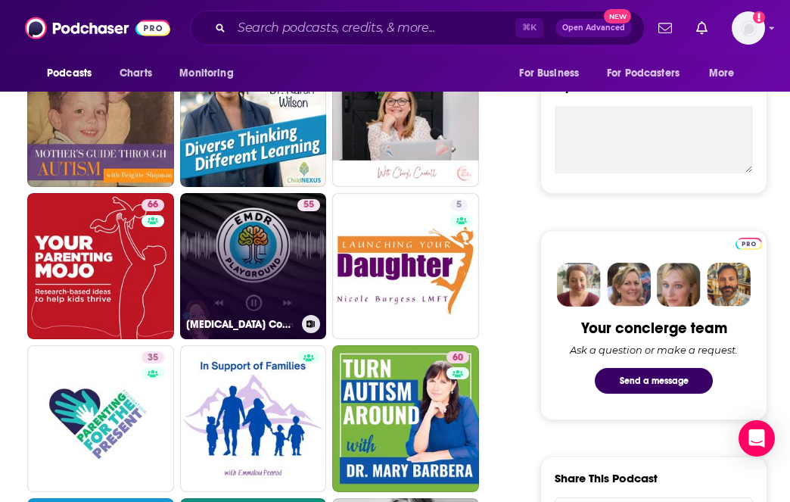
click at [244, 275] on link "55 [MEDICAL_DATA] Community" at bounding box center [253, 266] width 147 height 147
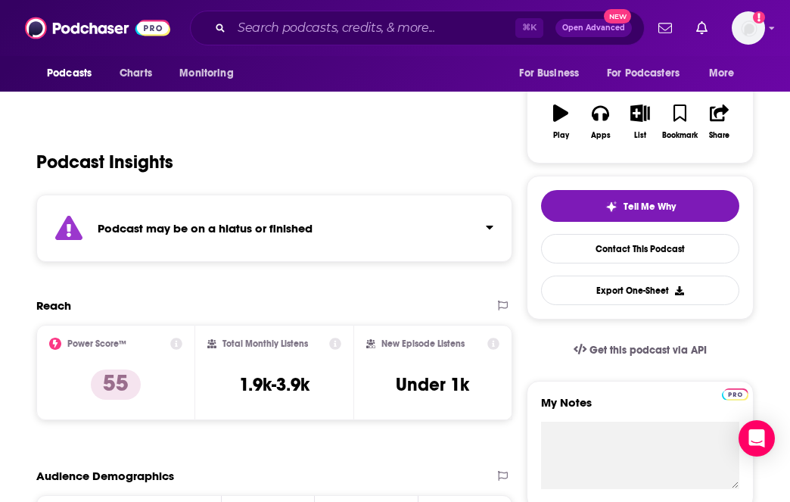
scroll to position [262, 0]
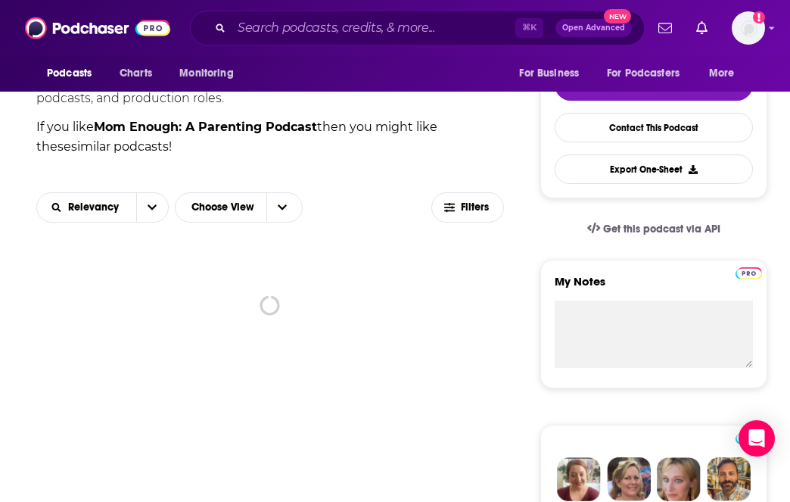
scroll to position [438, 0]
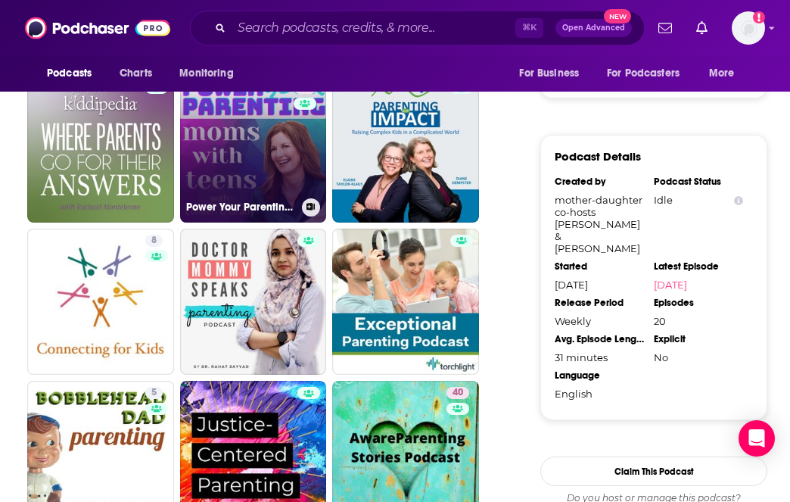
scroll to position [1186, 0]
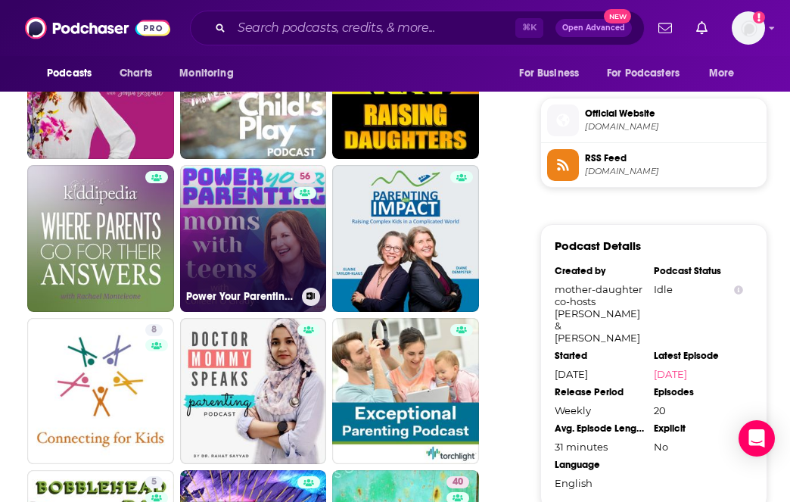
click at [261, 265] on link "56 Power Your Parenting: Moms With Teens" at bounding box center [253, 238] width 147 height 147
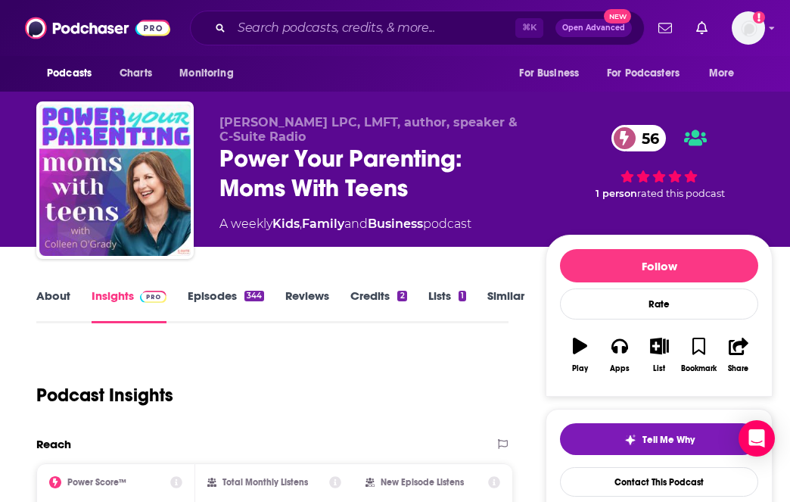
scroll to position [182, 0]
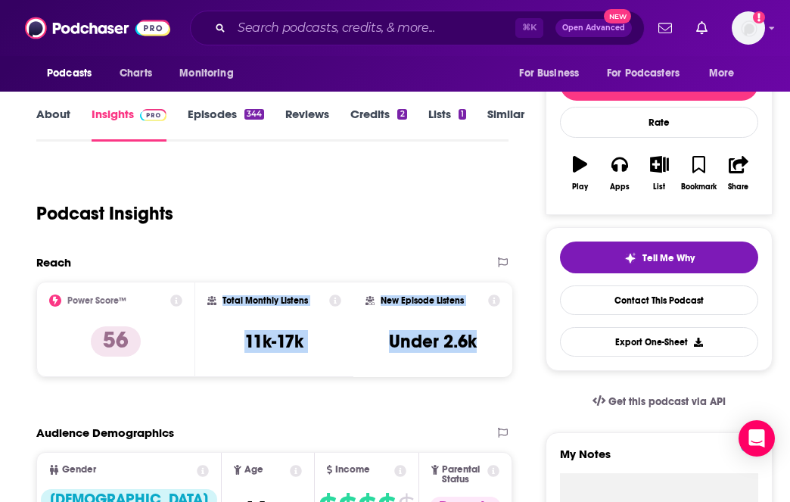
copy div "Total Monthly Listens 11k-17k New Episode Listens Under 2.6k"
drag, startPoint x: 220, startPoint y: 291, endPoint x: 514, endPoint y: 345, distance: 298.4
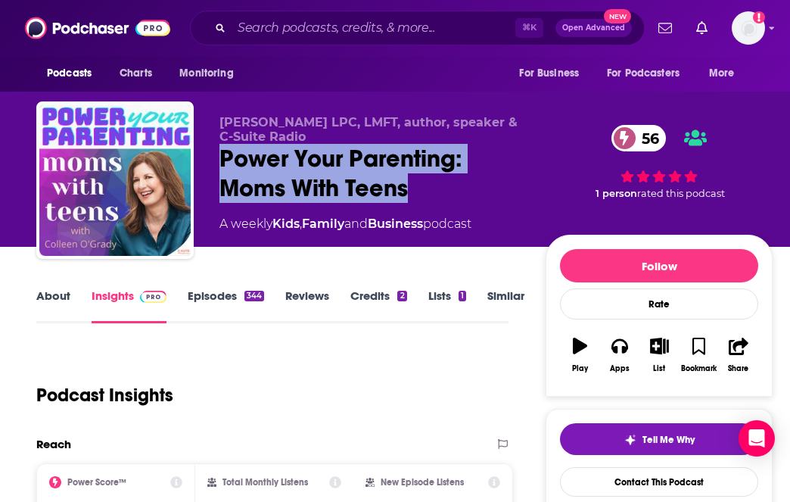
drag, startPoint x: 439, startPoint y: 190, endPoint x: 214, endPoint y: 166, distance: 225.9
click at [214, 166] on div "Colleen O'Grady LPC, LMFT, author, speaker & C-Suite Radio Power Your Parenting…" at bounding box center [404, 182] width 736 height 163
copy h2 "Power Your Parenting: Moms With Teens"
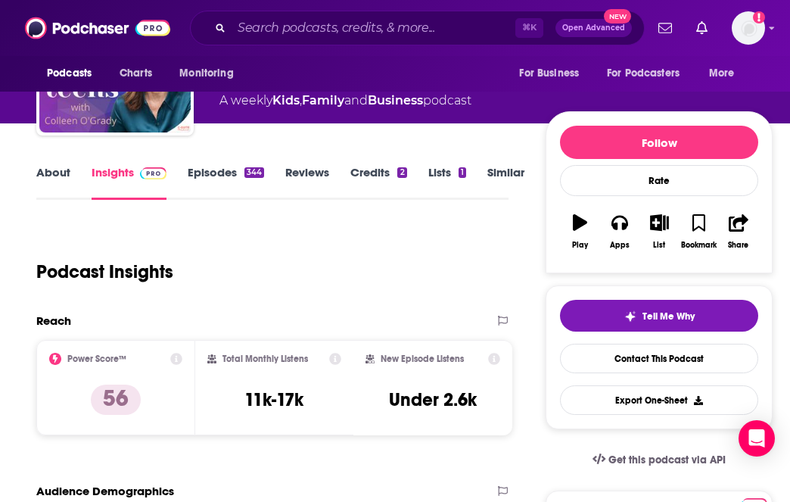
scroll to position [111, 0]
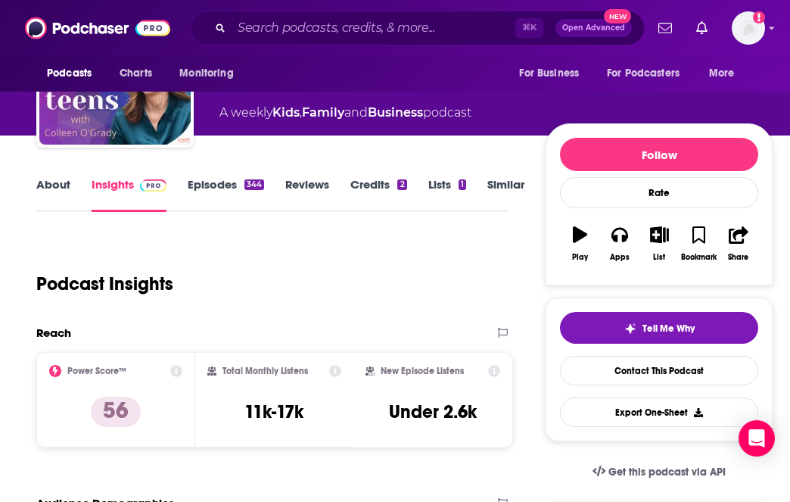
click at [54, 187] on link "About" at bounding box center [53, 194] width 34 height 35
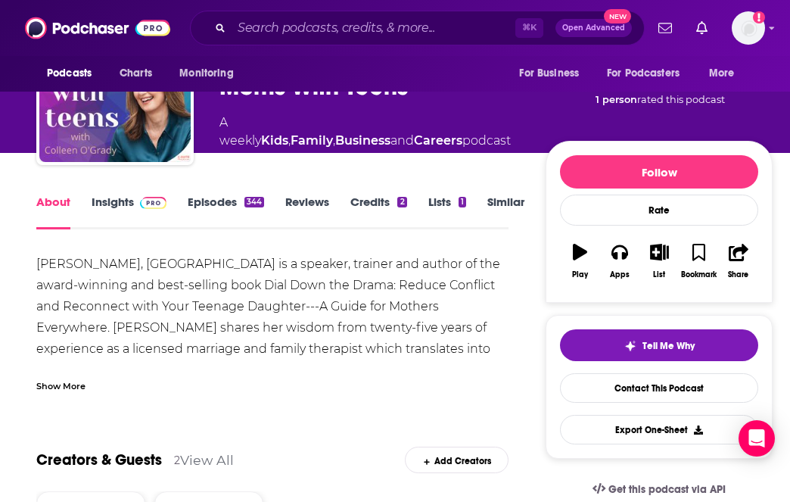
scroll to position [107, 0]
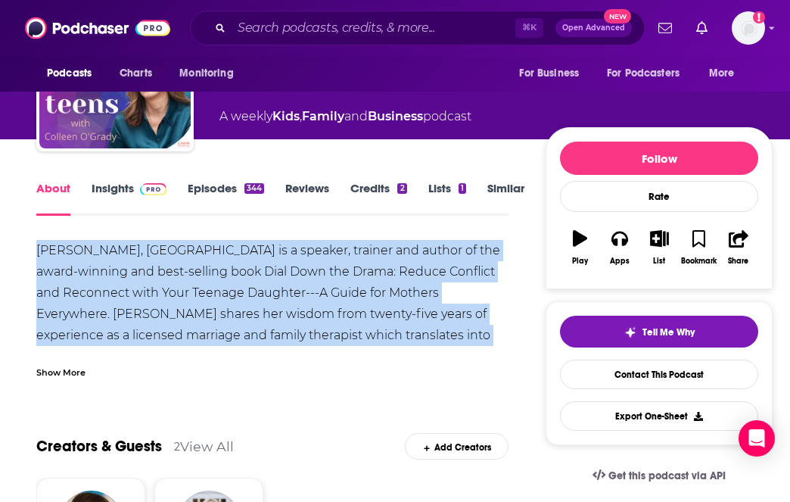
copy div "Colleen O'Grady, MA. is a speaker, trainer and author of the award-winning and …"
drag, startPoint x: 514, startPoint y: 334, endPoint x: 8, endPoint y: 241, distance: 514.8
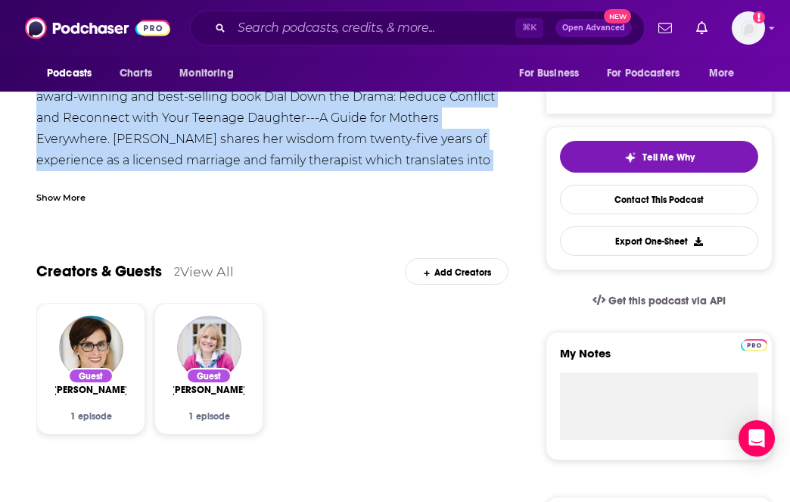
scroll to position [108, 0]
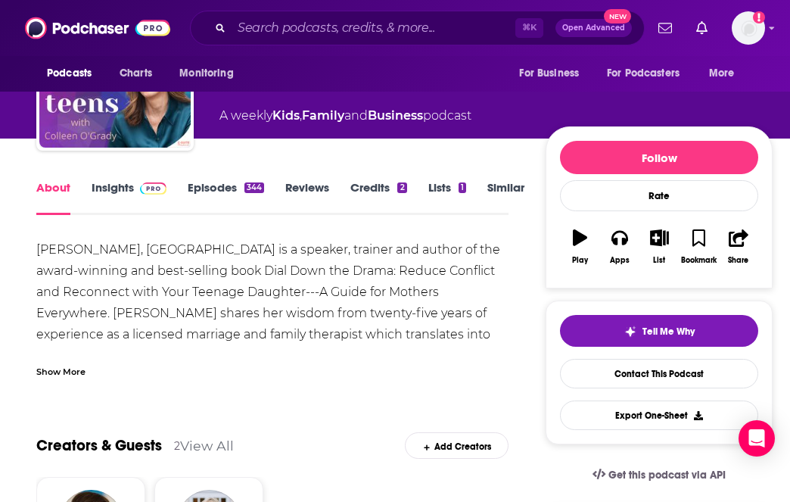
click at [67, 369] on div "Show More" at bounding box center [60, 370] width 49 height 14
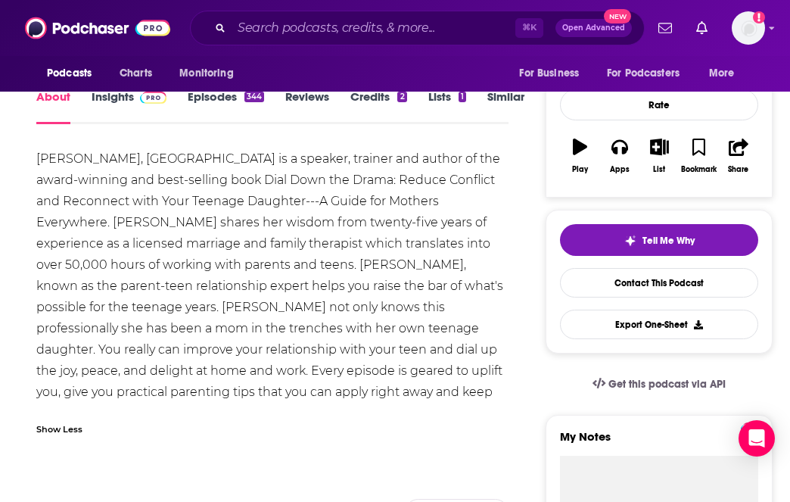
scroll to position [217, 0]
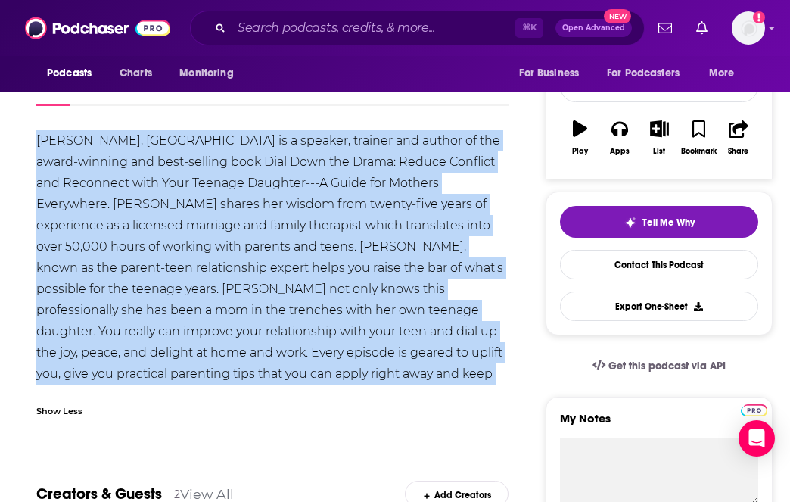
drag, startPoint x: 381, startPoint y: 380, endPoint x: 10, endPoint y: 144, distance: 440.1
copy div "Colleen O'Grady, MA. is a speaker, trainer and author of the award-winning and …"
